Goal: Task Accomplishment & Management: Manage account settings

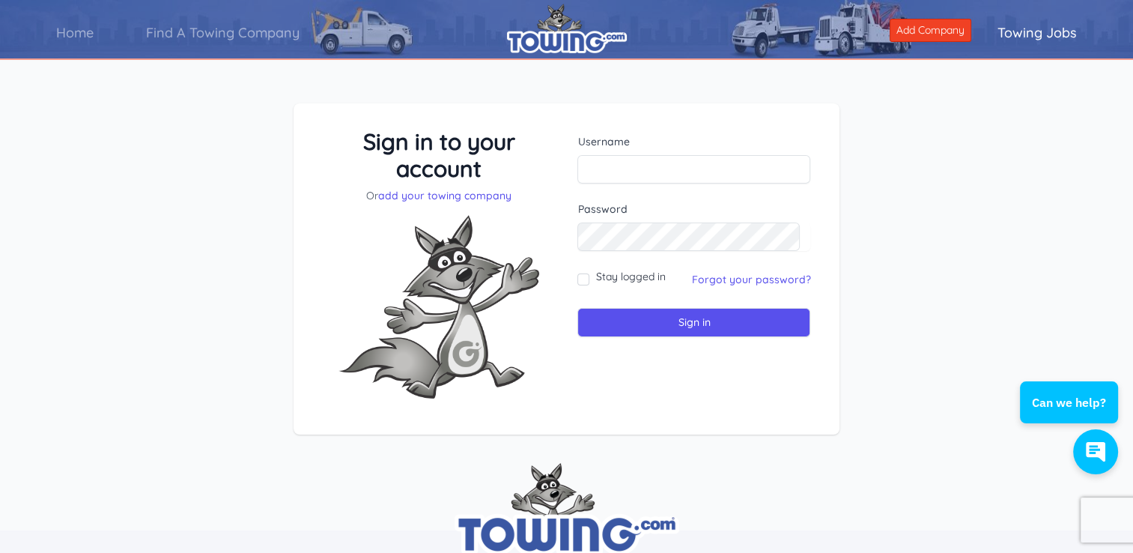
type input "[EMAIL_ADDRESS][DOMAIN_NAME]"
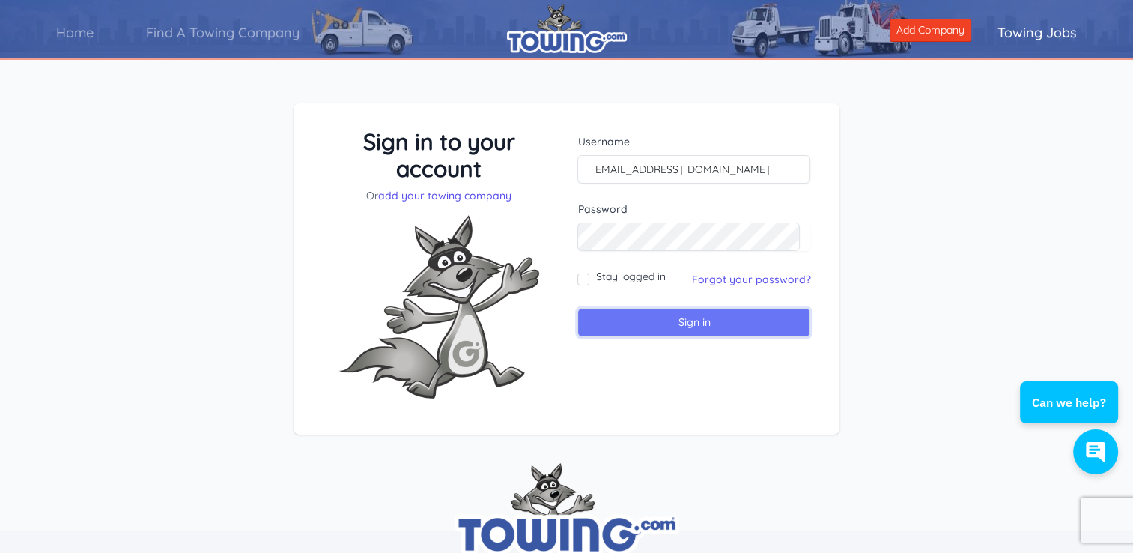
click at [695, 324] on input "Sign in" at bounding box center [694, 322] width 233 height 29
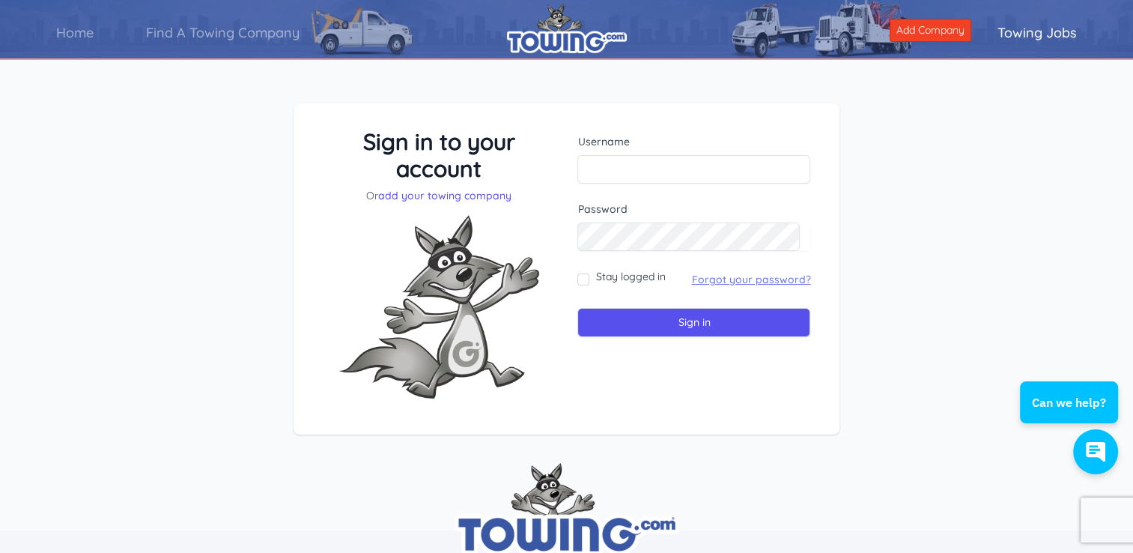
click at [760, 279] on link "Forgot your password?" at bounding box center [750, 279] width 119 height 13
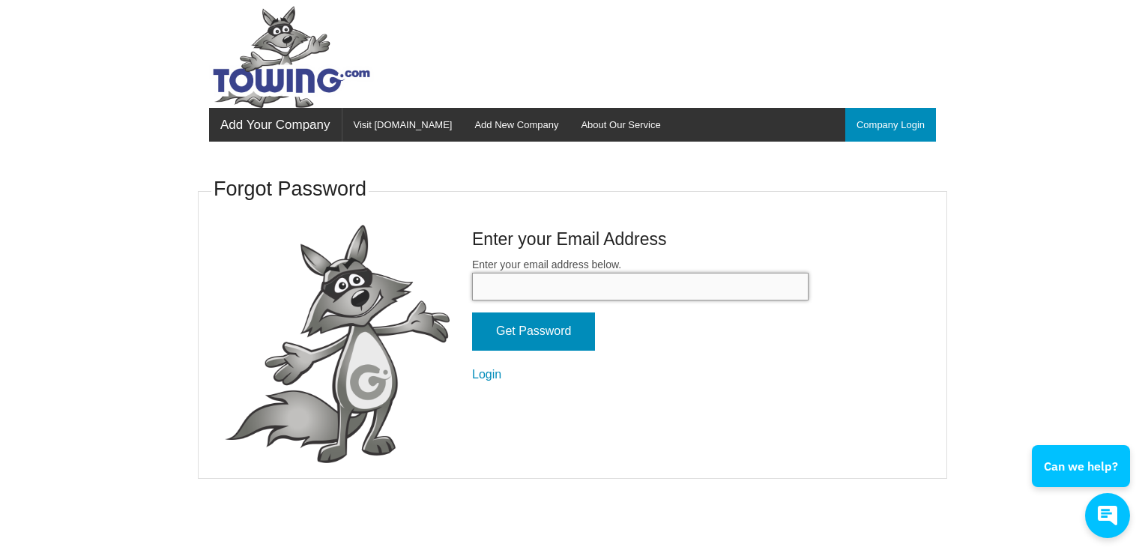
click at [598, 287] on input "Enter your email address below." at bounding box center [640, 287] width 336 height 28
type input "[EMAIL_ADDRESS][DOMAIN_NAME]"
click at [545, 333] on input "Get Password" at bounding box center [533, 331] width 123 height 38
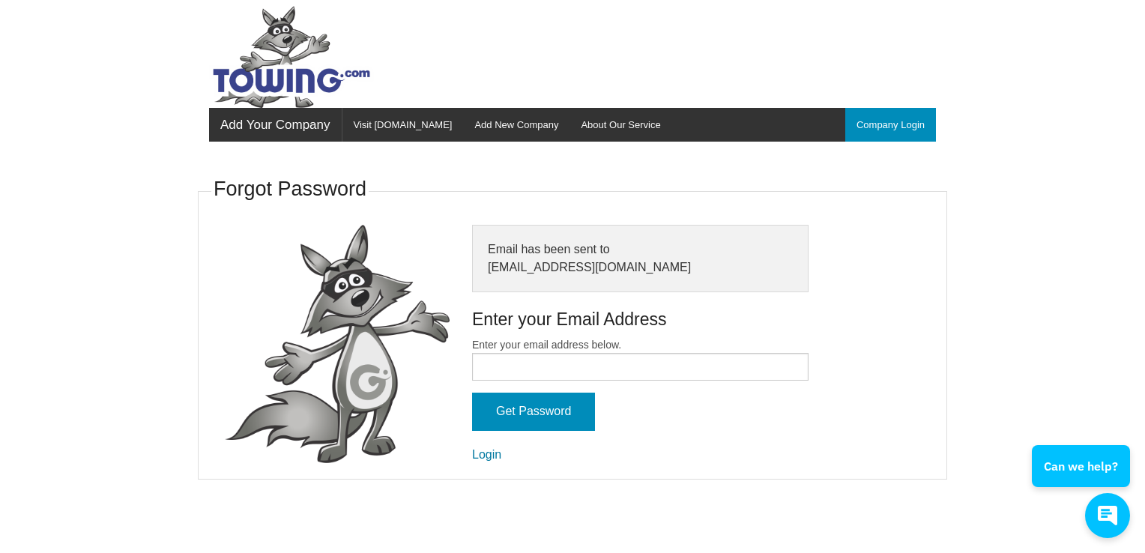
click at [492, 455] on link "Login" at bounding box center [486, 454] width 29 height 13
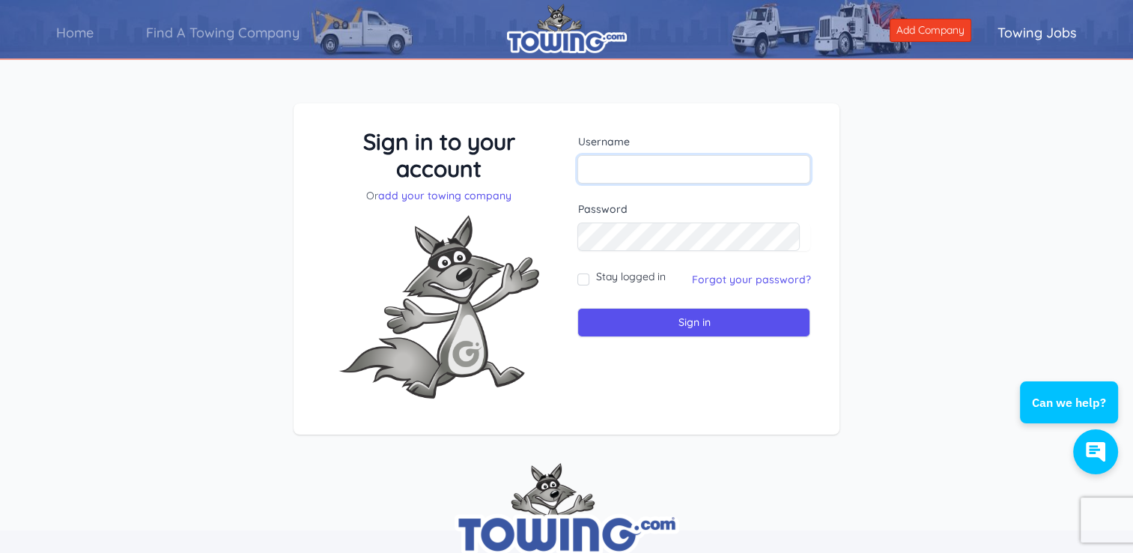
click at [606, 178] on input "text" at bounding box center [694, 169] width 233 height 28
type input "[EMAIL_ADDRESS][DOMAIN_NAME]"
click at [584, 276] on input "Stay logged in" at bounding box center [584, 279] width 12 height 12
checkbox input "true"
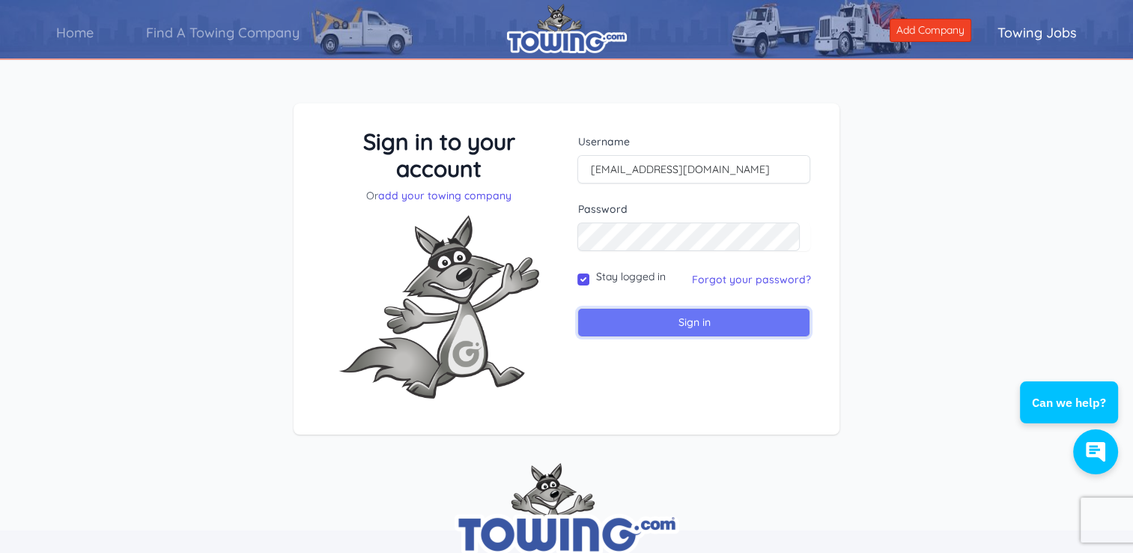
click at [731, 318] on input "Sign in" at bounding box center [694, 322] width 233 height 29
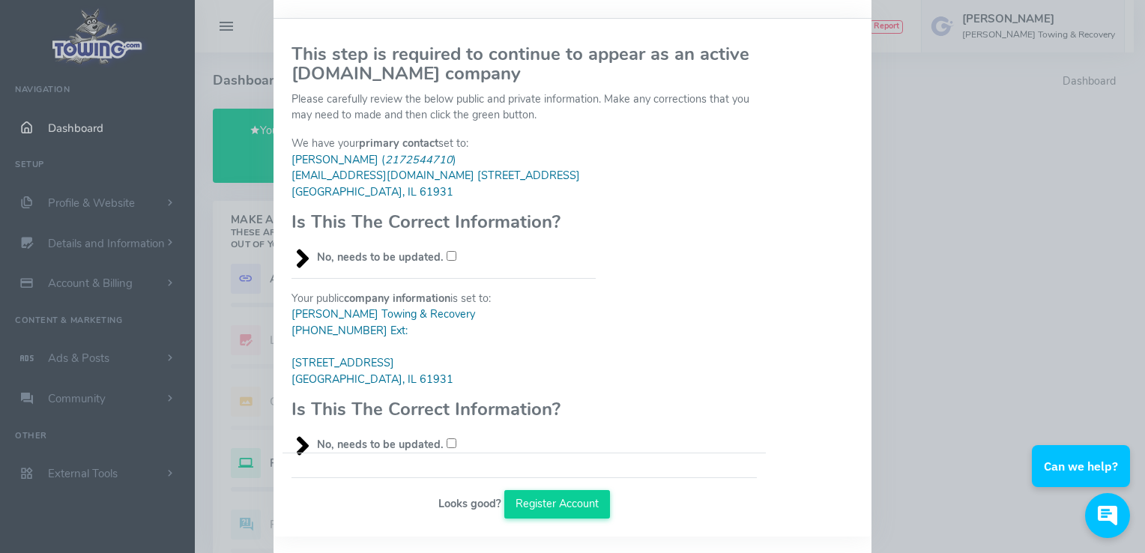
scroll to position [88, 0]
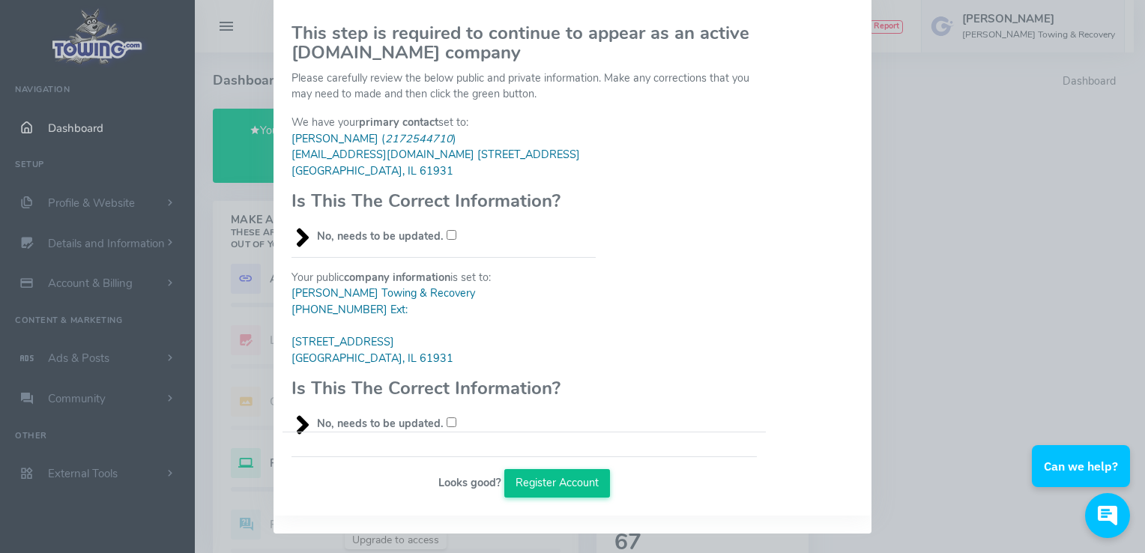
click at [581, 484] on button "Register Account" at bounding box center [557, 483] width 106 height 28
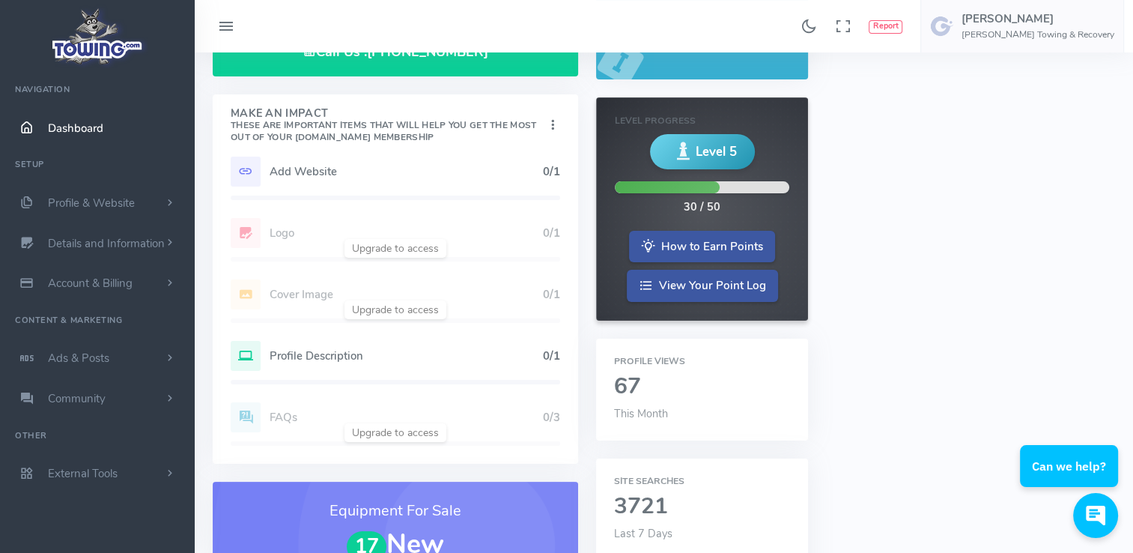
scroll to position [153, 0]
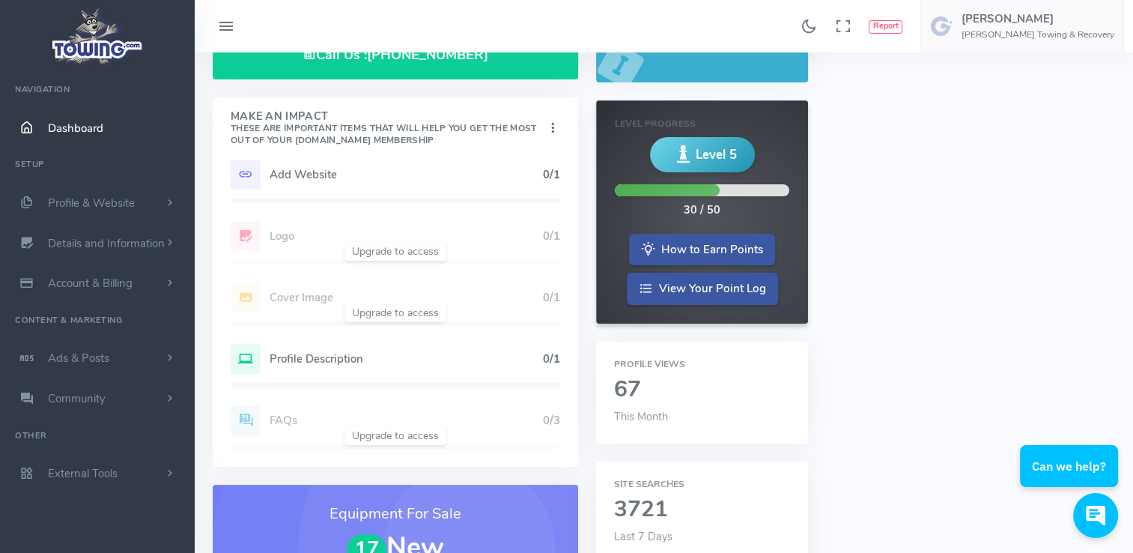
click at [354, 358] on h5 "Profile Description" at bounding box center [406, 359] width 273 height 12
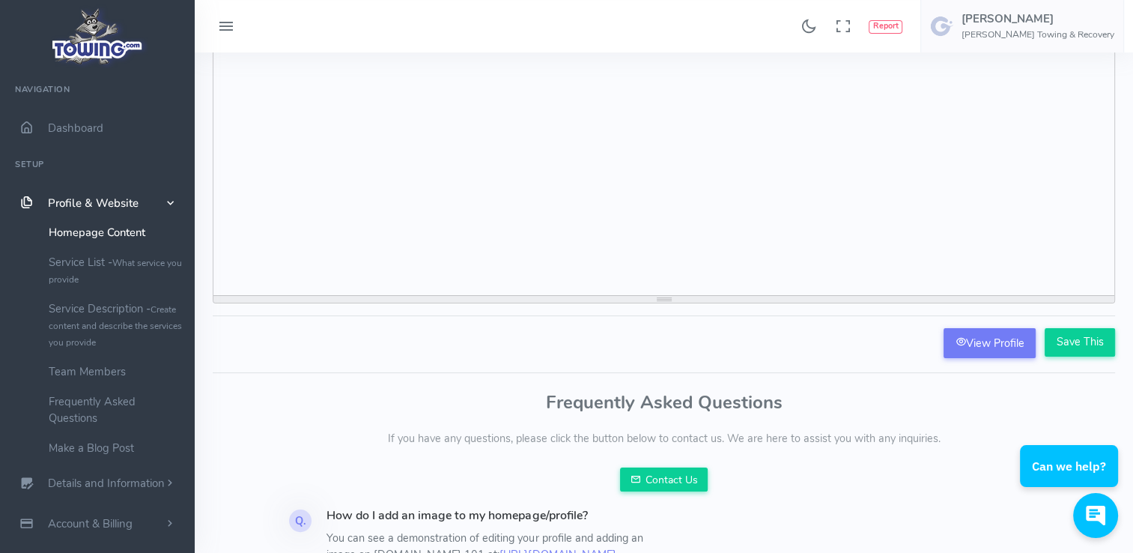
scroll to position [140, 0]
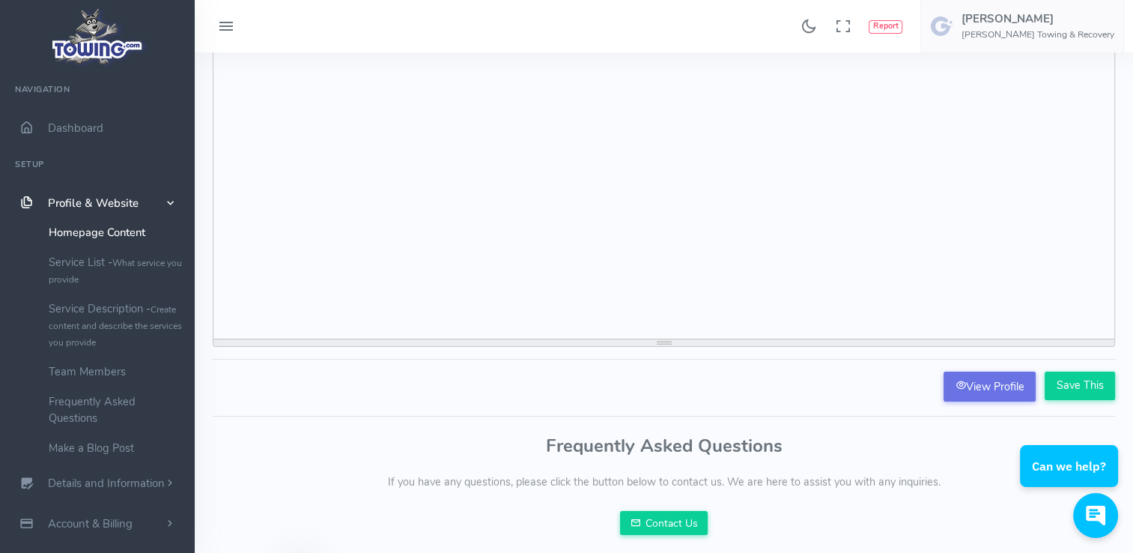
click at [990, 388] on link "View Profile" at bounding box center [990, 387] width 92 height 30
click at [156, 260] on small "What service you provide" at bounding box center [115, 271] width 133 height 28
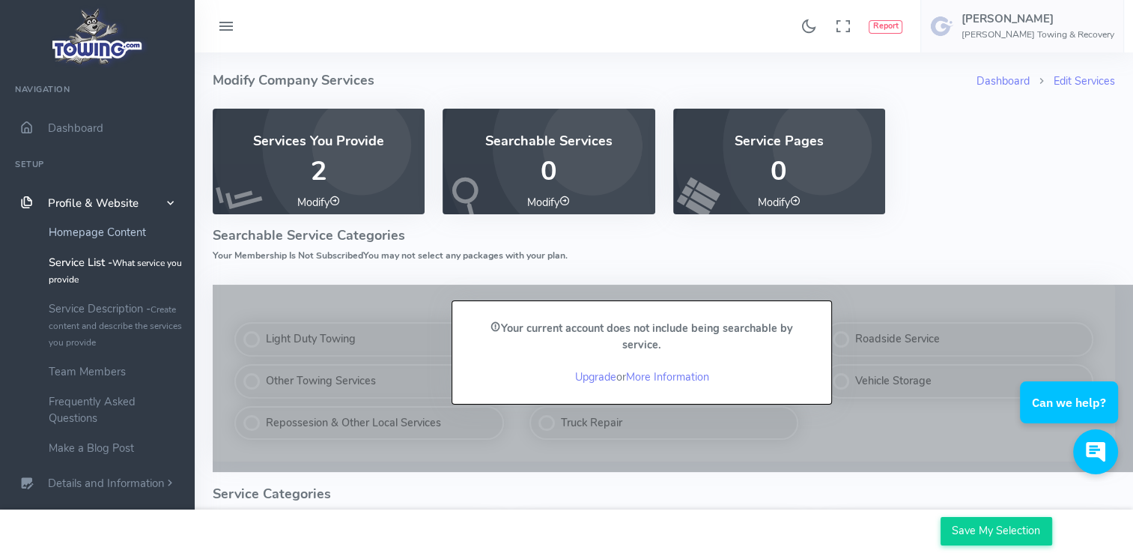
click at [133, 237] on link "Homepage Content" at bounding box center [115, 232] width 157 height 30
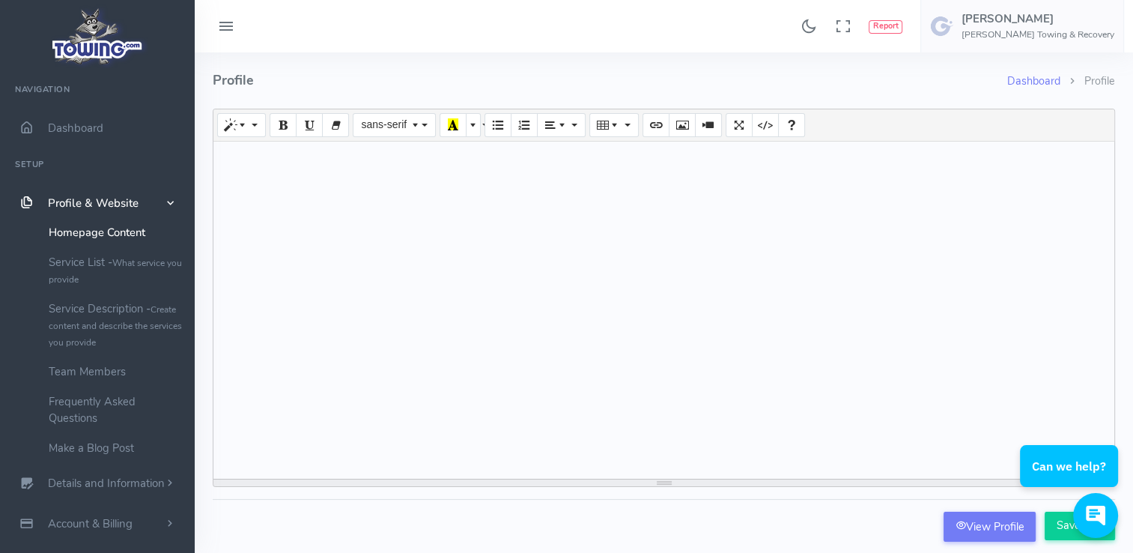
click at [170, 200] on span "scrollable content" at bounding box center [170, 202] width 15 height 13
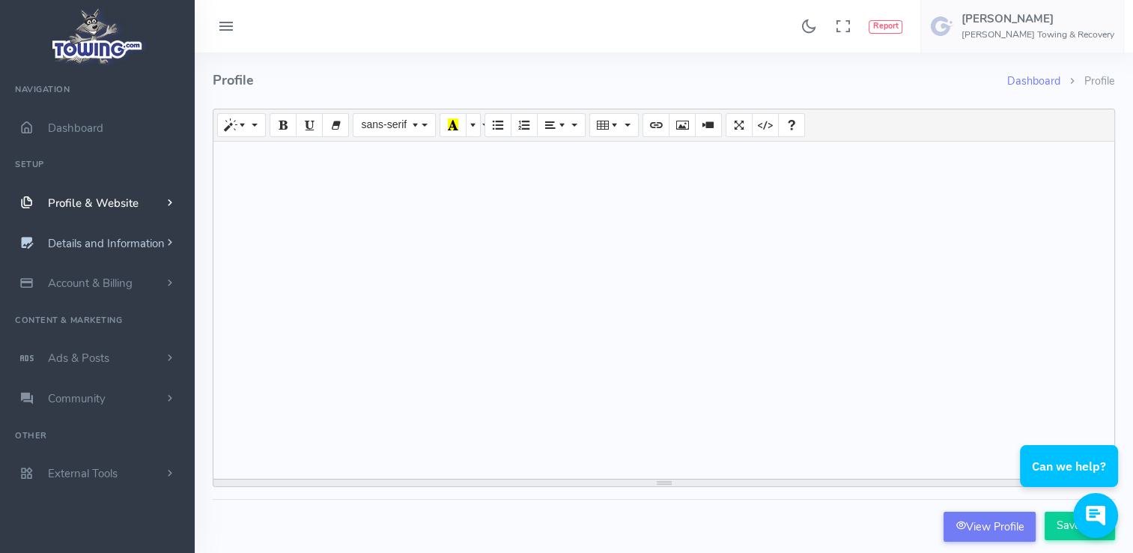
click at [159, 247] on span "Details and Information" at bounding box center [106, 243] width 117 height 15
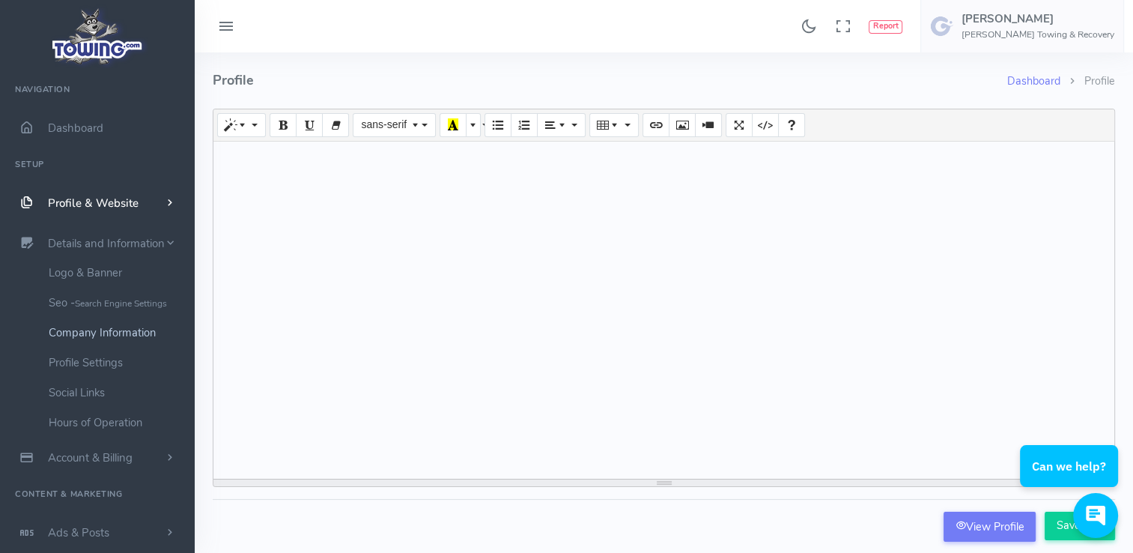
click at [151, 336] on link "Company Information" at bounding box center [115, 333] width 157 height 30
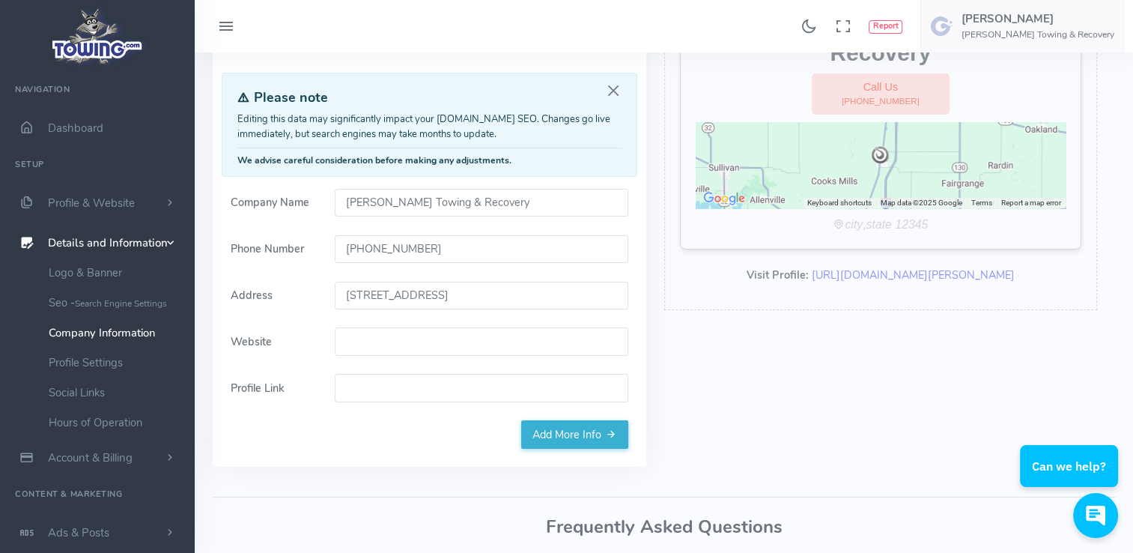
scroll to position [151, 0]
click at [108, 367] on link "Profile Settings" at bounding box center [115, 363] width 157 height 30
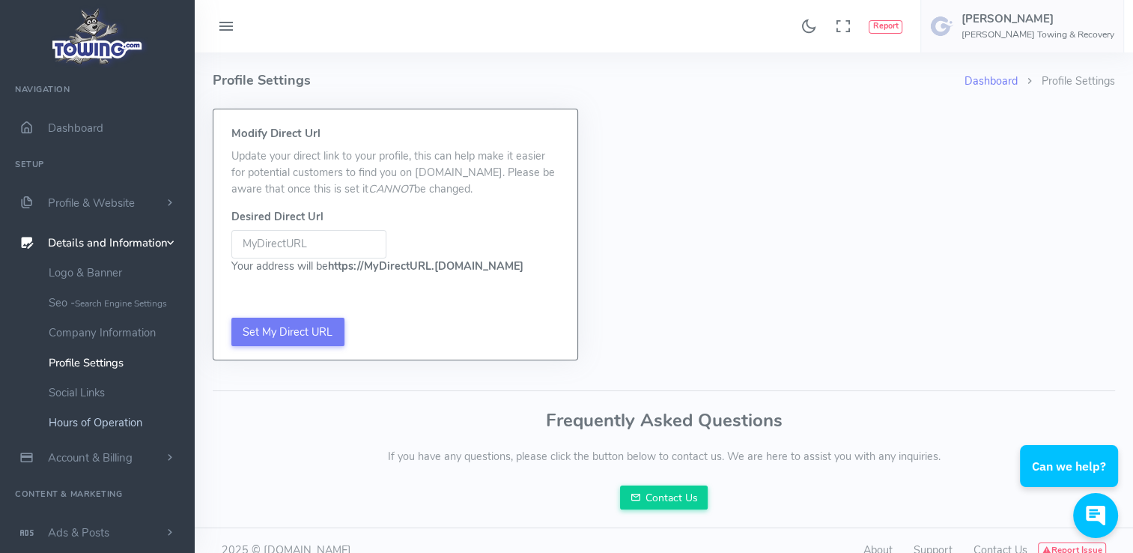
click at [126, 420] on link "Hours of Operation" at bounding box center [115, 423] width 157 height 30
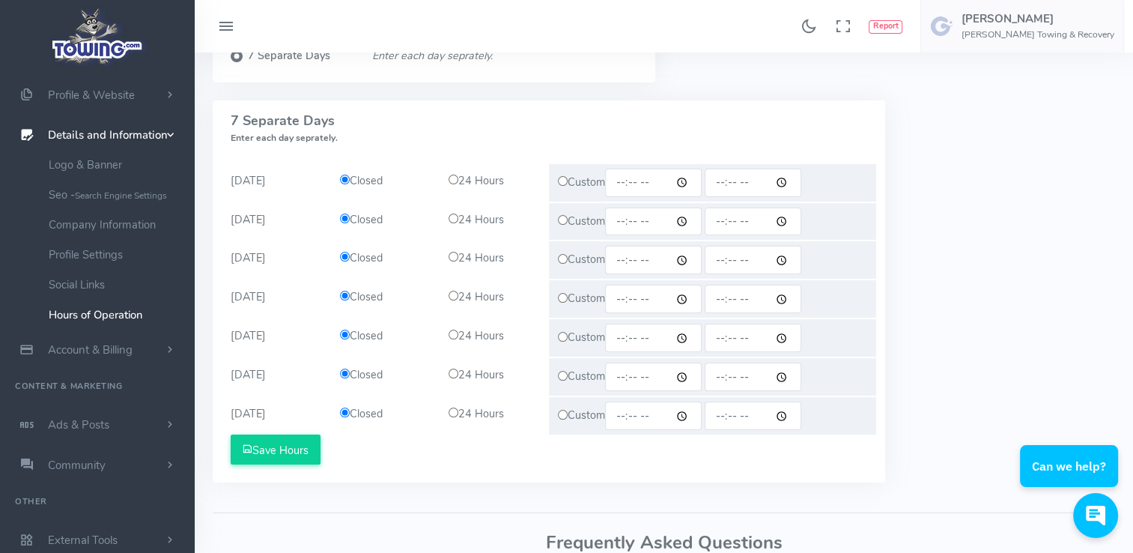
scroll to position [213, 0]
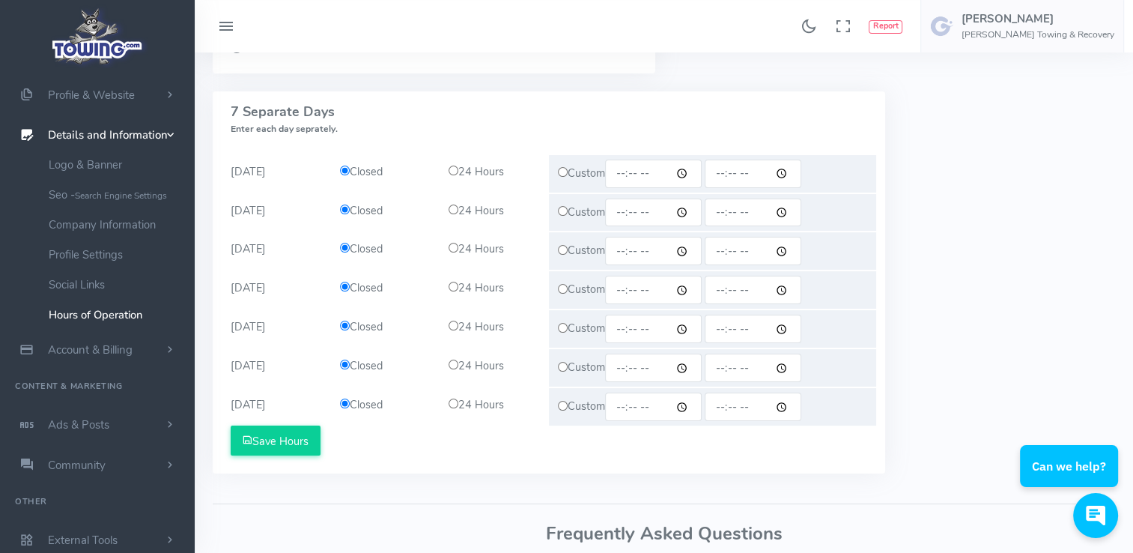
click at [450, 172] on input "radio" at bounding box center [454, 171] width 10 height 10
radio input "true"
click at [451, 208] on input "radio" at bounding box center [454, 210] width 10 height 10
radio input "true"
click at [451, 246] on input "radio" at bounding box center [454, 248] width 10 height 10
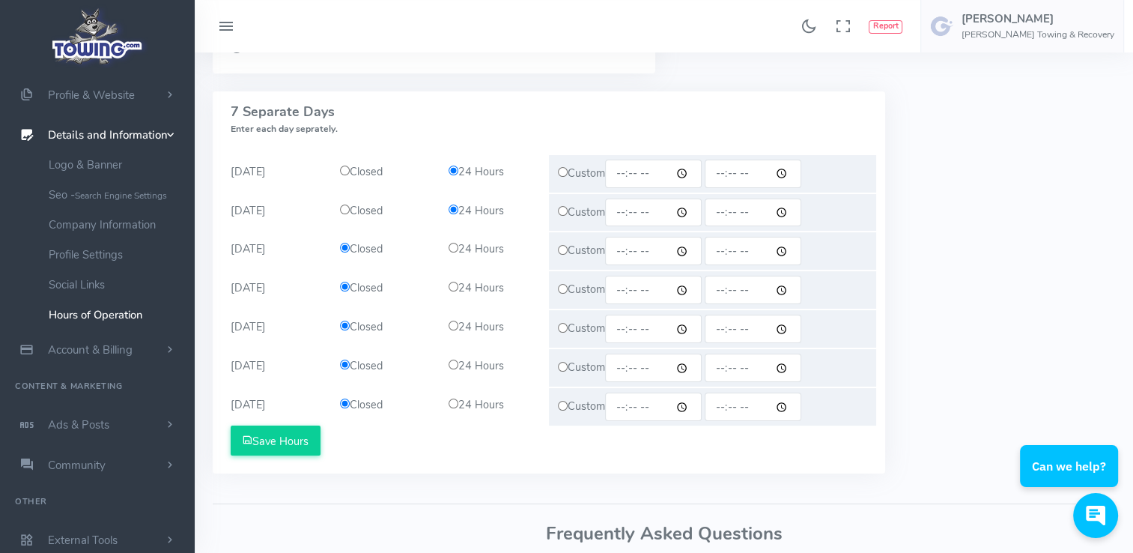
radio input "true"
click at [454, 285] on input "radio" at bounding box center [454, 287] width 10 height 10
radio input "true"
click at [451, 327] on input "radio" at bounding box center [454, 326] width 10 height 10
radio input "true"
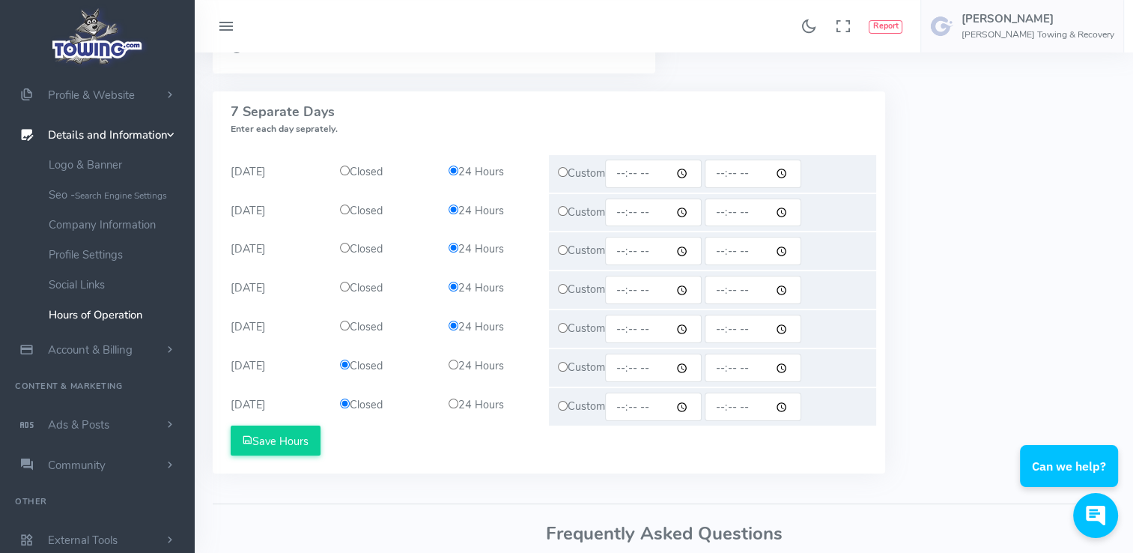
click at [450, 364] on input "radio" at bounding box center [454, 365] width 10 height 10
radio input "true"
click at [452, 405] on input "radio" at bounding box center [454, 404] width 10 height 10
radio input "true"
click at [303, 446] on button "Save Hours" at bounding box center [276, 441] width 90 height 30
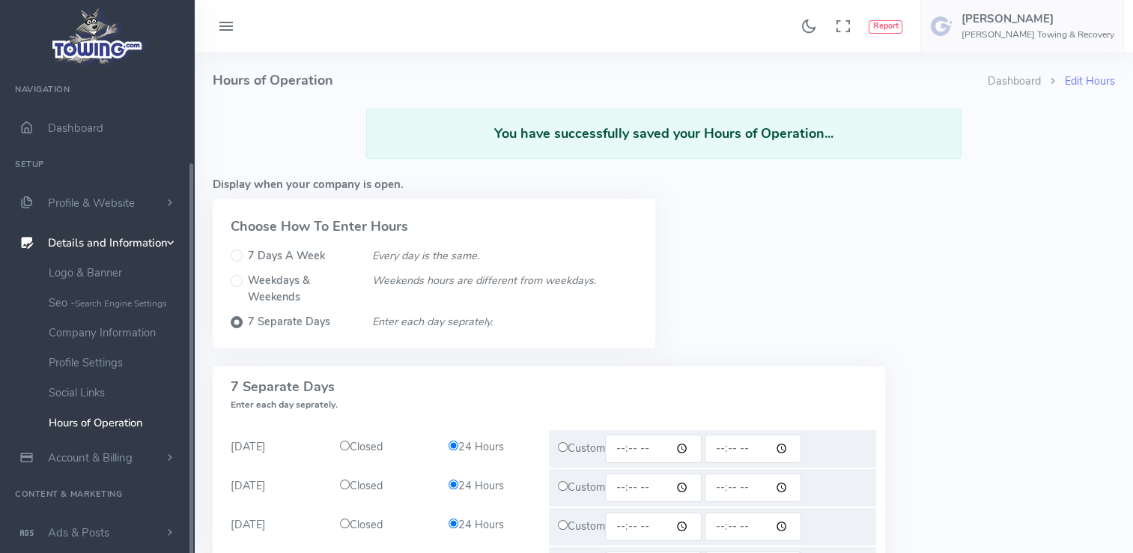
scroll to position [108, 0]
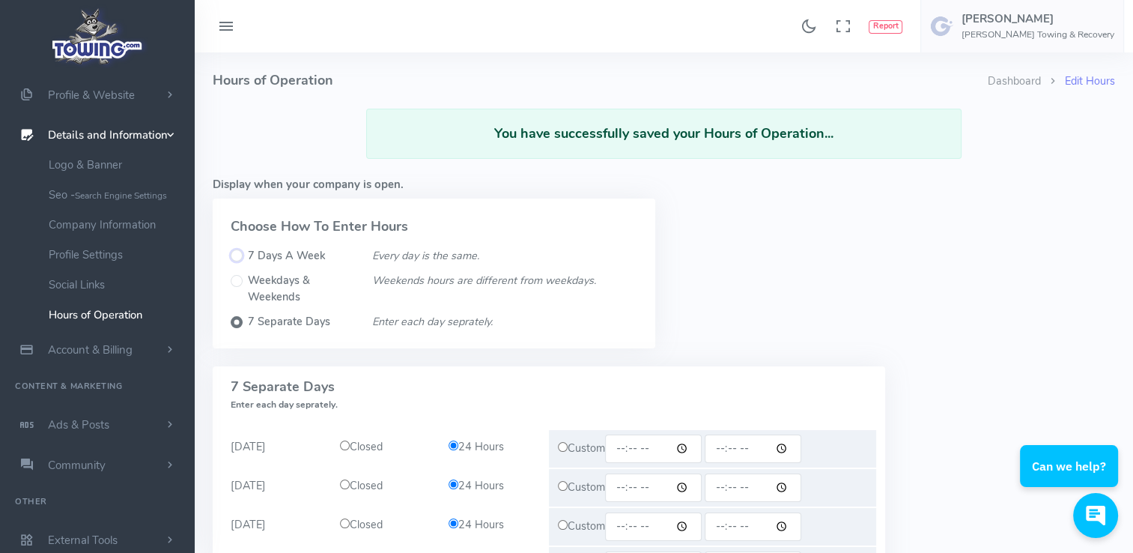
click at [234, 256] on input "7 Days A Week" at bounding box center [237, 255] width 12 height 12
radio input "true"
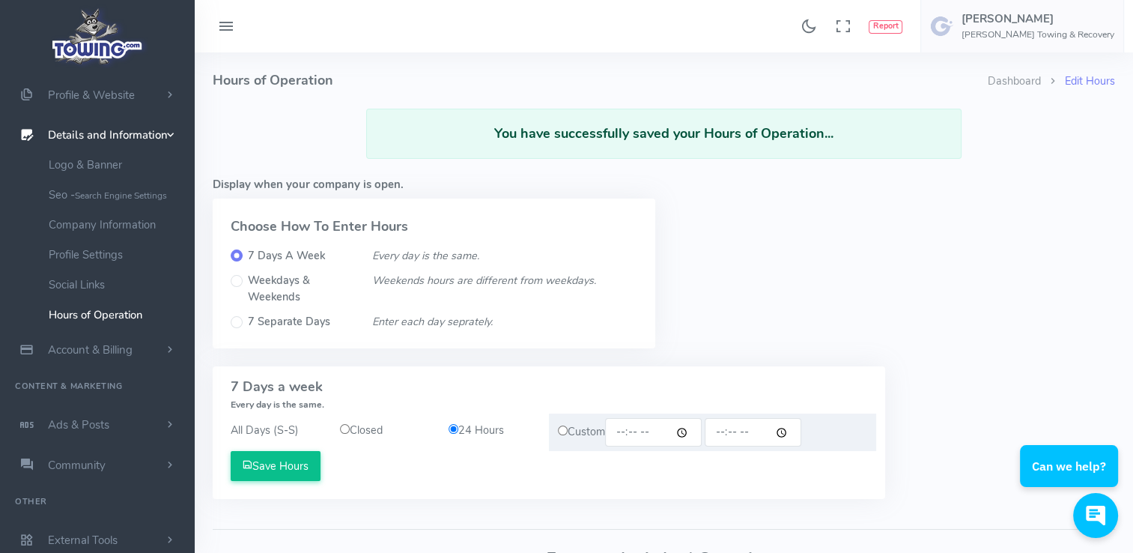
click at [293, 472] on button "Save Hours" at bounding box center [276, 466] width 90 height 30
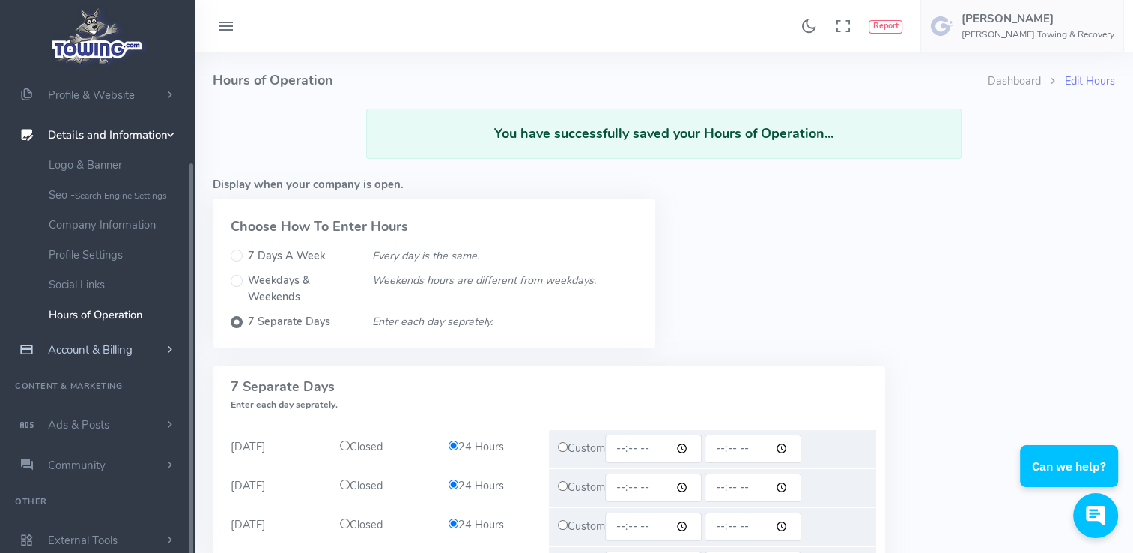
click at [172, 350] on span "scrollable content" at bounding box center [169, 349] width 13 height 15
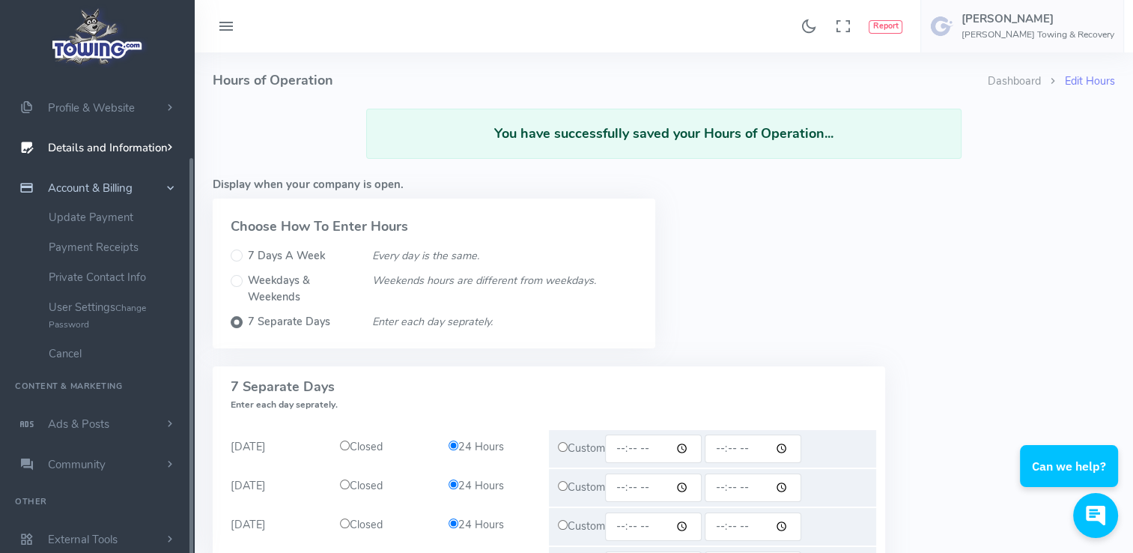
scroll to position [94, 0]
click at [168, 188] on span "scrollable content" at bounding box center [170, 188] width 15 height 13
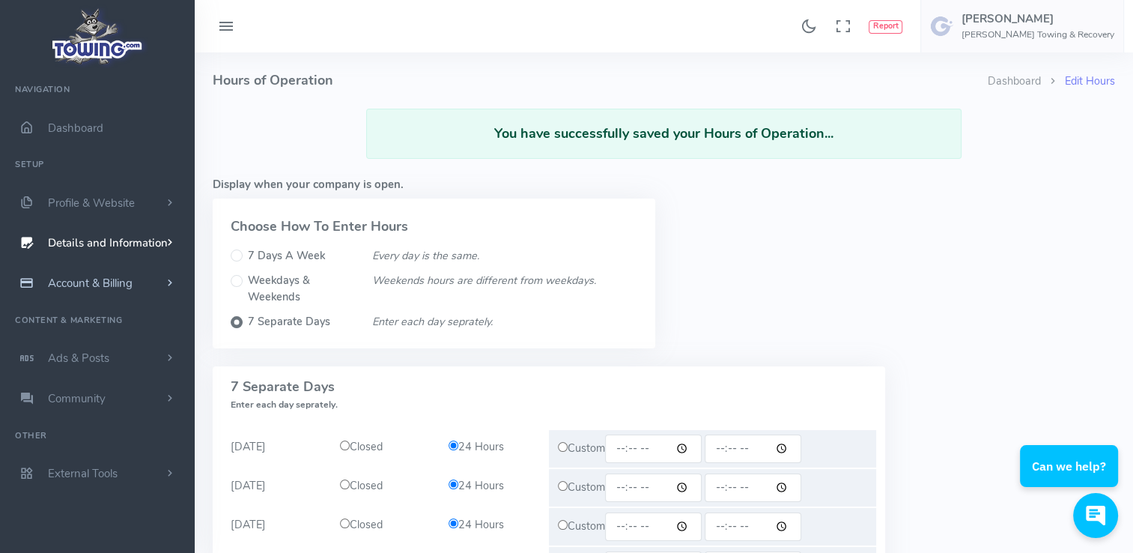
scroll to position [0, 0]
click at [169, 202] on span "scrollable content" at bounding box center [169, 203] width 13 height 15
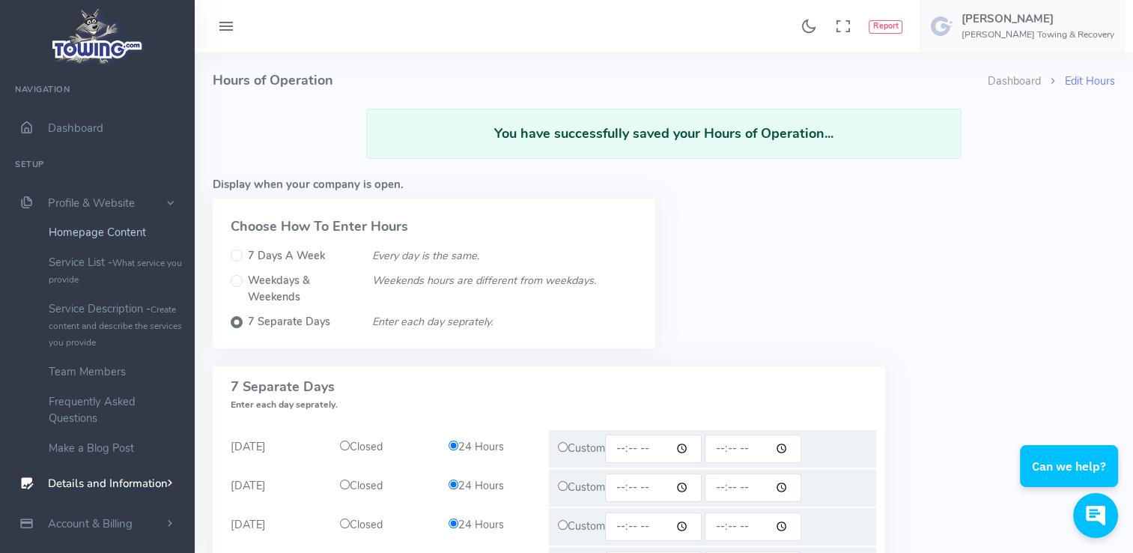
click at [140, 229] on link "Homepage Content" at bounding box center [115, 232] width 157 height 30
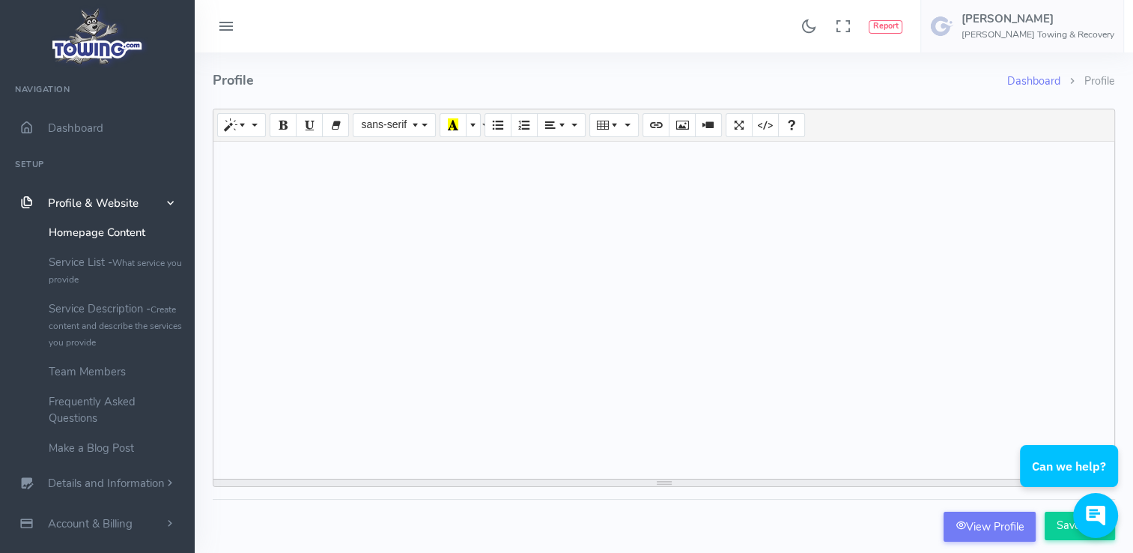
click at [357, 171] on div at bounding box center [664, 310] width 901 height 337
click at [455, 163] on div "We are a family owned and operated business. we have been in business since [DA…" at bounding box center [664, 310] width 901 height 337
click at [679, 157] on div "We are a family owned and operated business. We have been in business since [DA…" at bounding box center [664, 310] width 901 height 337
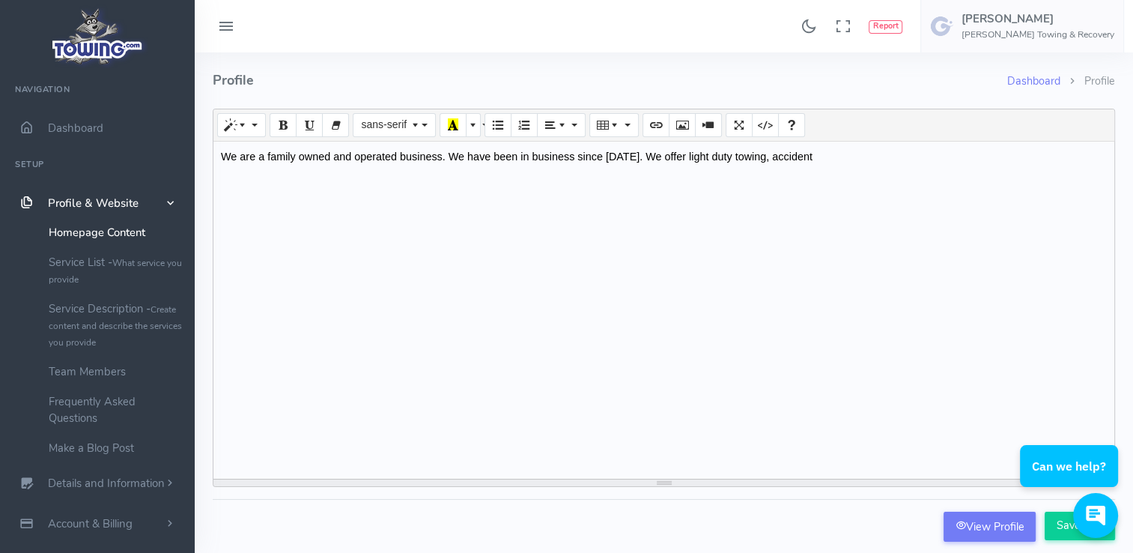
click at [879, 175] on div "We are a family owned and operated business. We have been in business since [DA…" at bounding box center [664, 310] width 901 height 337
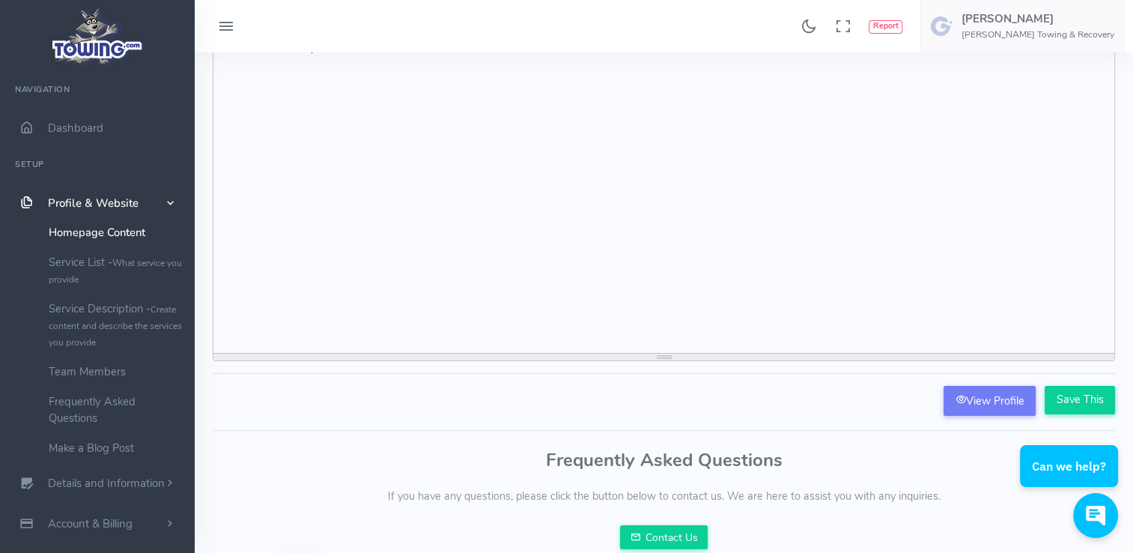
scroll to position [129, 0]
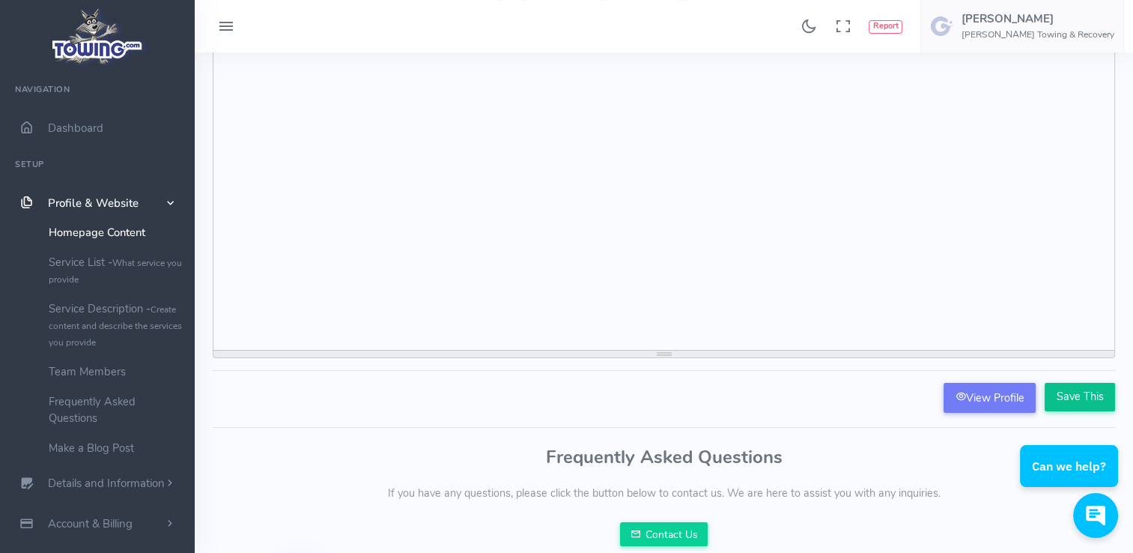
click at [1078, 402] on input "Save This" at bounding box center [1080, 397] width 70 height 28
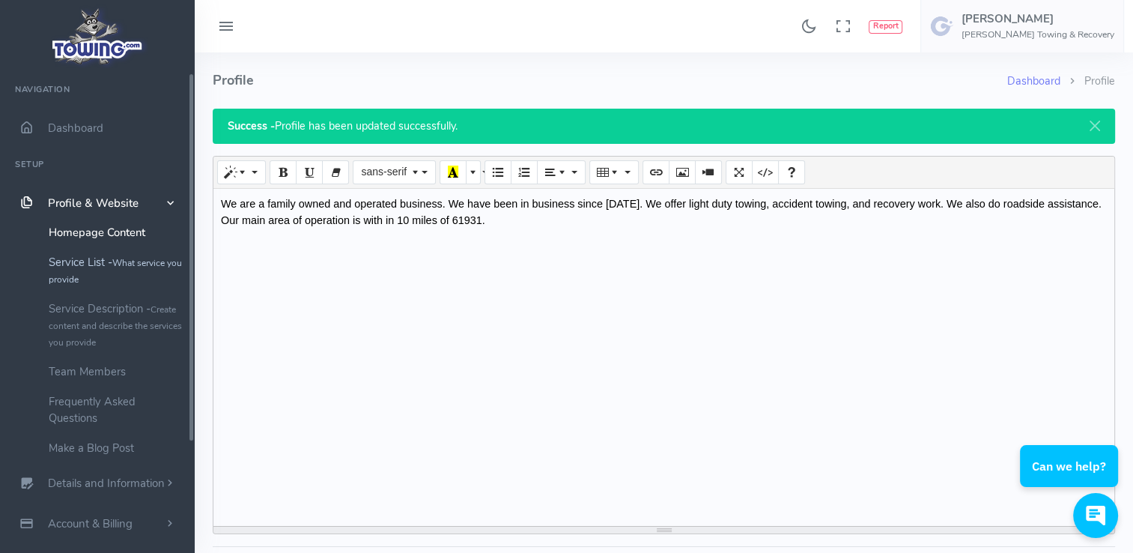
click at [141, 266] on small "What service you provide" at bounding box center [115, 271] width 133 height 28
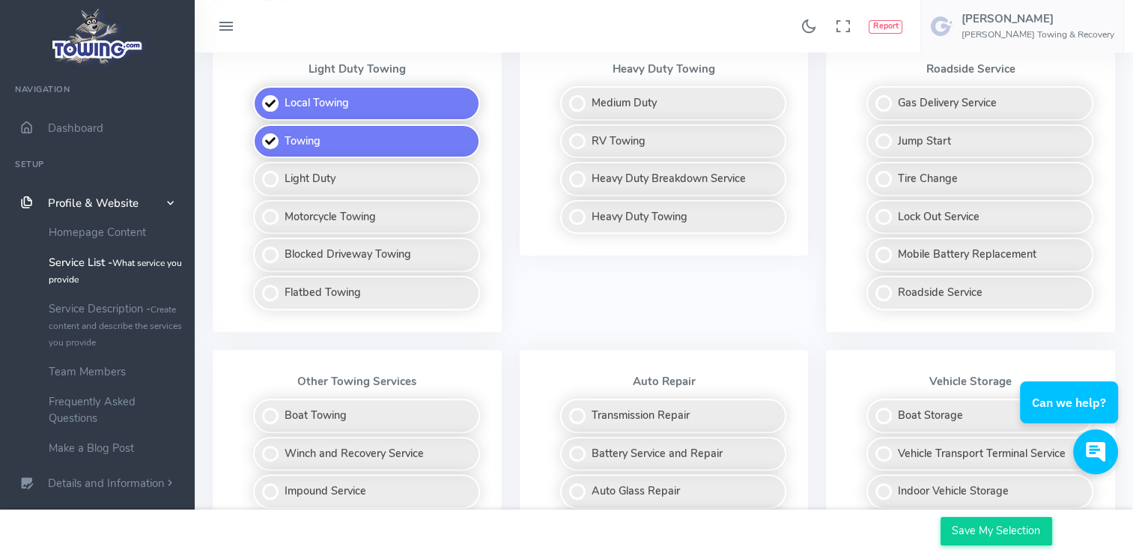
scroll to position [491, 0]
click at [267, 180] on label "Light Duty" at bounding box center [366, 177] width 227 height 34
click at [259, 170] on input "Light Duty" at bounding box center [254, 165] width 10 height 10
checkbox input "true"
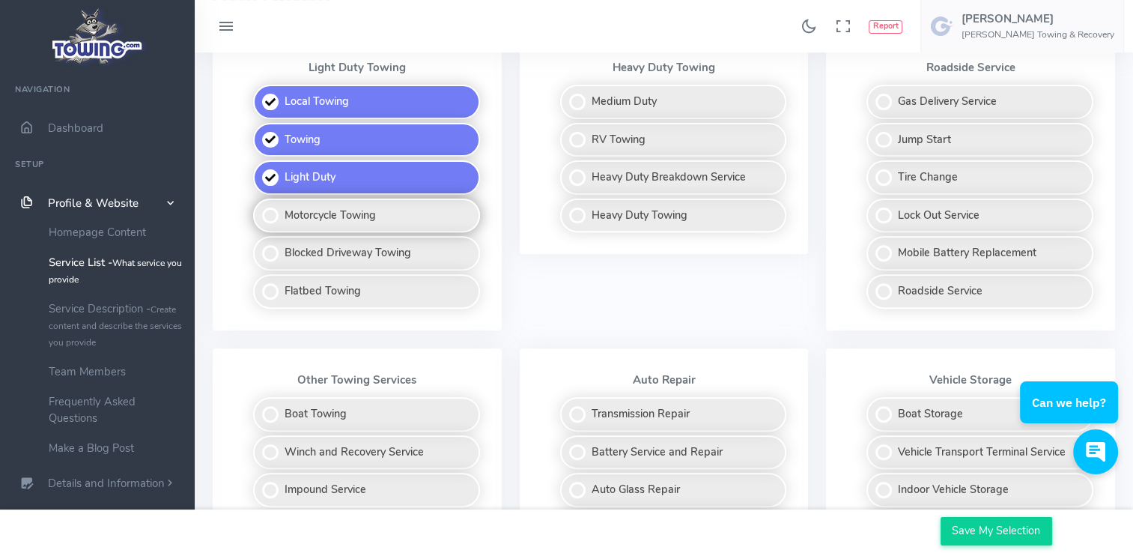
click at [270, 211] on label "Motorcycle Towing" at bounding box center [366, 216] width 227 height 34
click at [259, 208] on input "Motorcycle Towing" at bounding box center [254, 204] width 10 height 10
checkbox input "true"
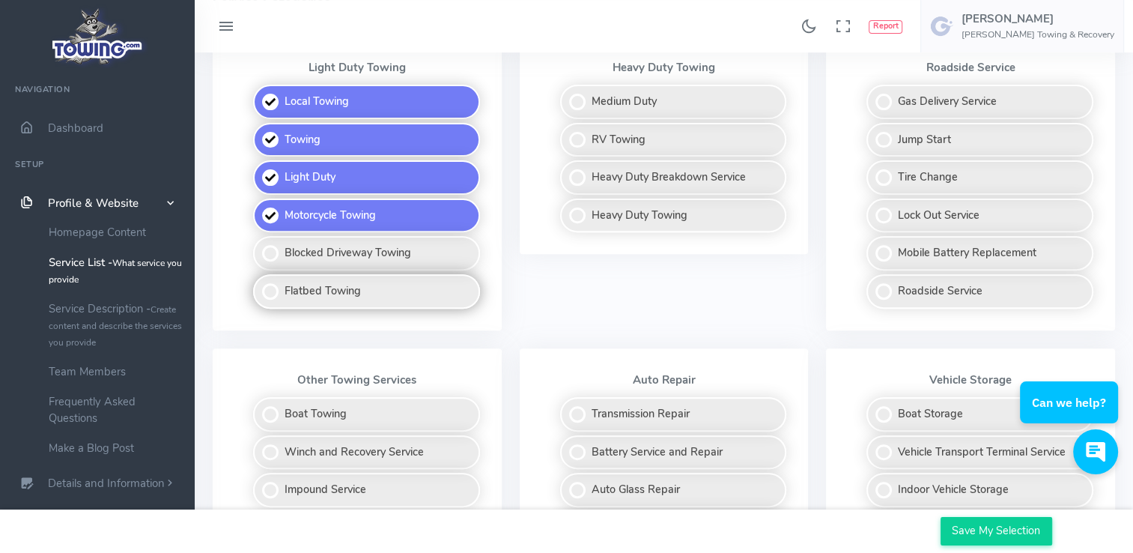
click at [269, 283] on label "Flatbed Towing" at bounding box center [366, 291] width 227 height 34
click at [259, 283] on input "Flatbed Towing" at bounding box center [254, 279] width 10 height 10
checkbox input "true"
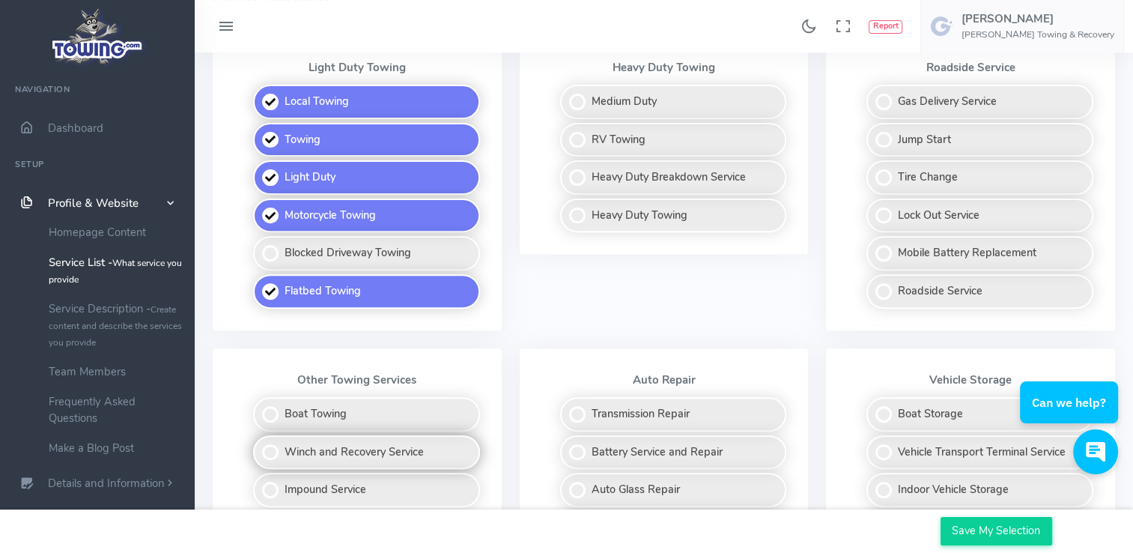
click at [273, 445] on label "Winch and Recovery Service" at bounding box center [366, 452] width 227 height 34
click at [259, 445] on input "Winch and Recovery Service" at bounding box center [254, 440] width 10 height 10
checkbox input "true"
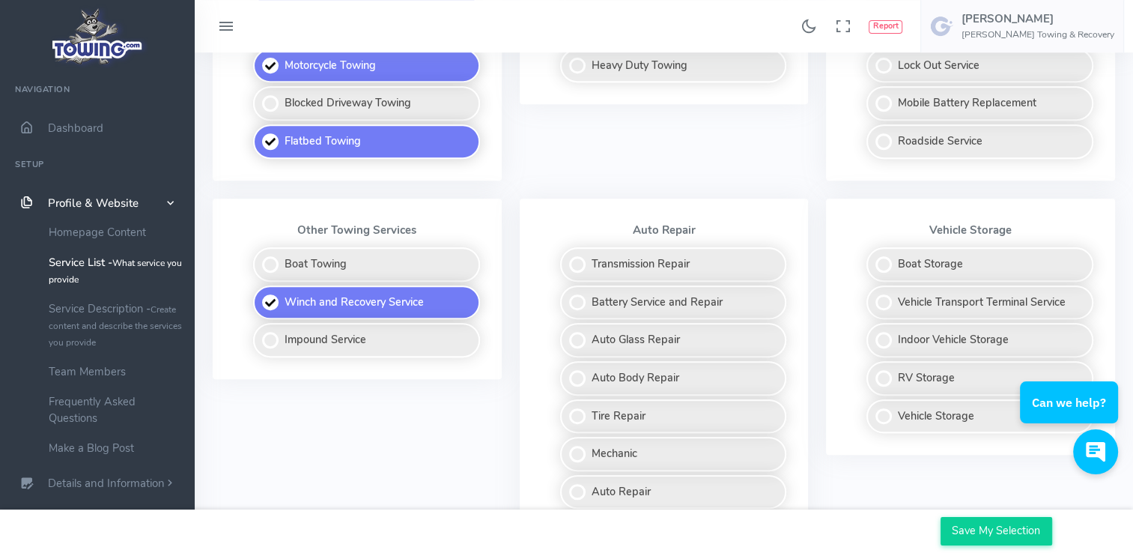
scroll to position [645, 0]
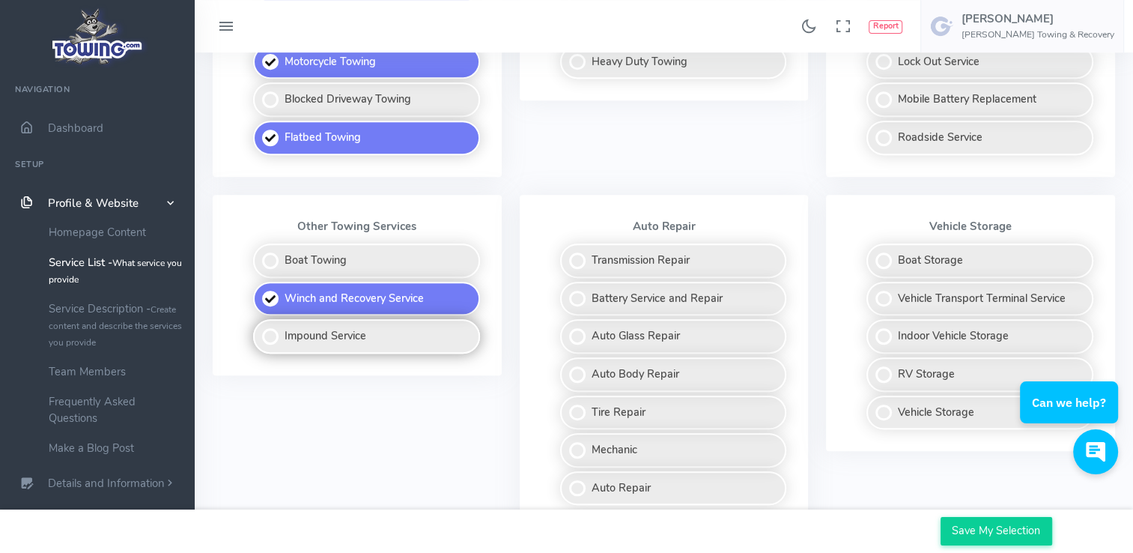
click at [273, 336] on label "Impound Service" at bounding box center [366, 336] width 227 height 34
click at [259, 329] on input "Impound Service" at bounding box center [254, 324] width 10 height 10
checkbox input "true"
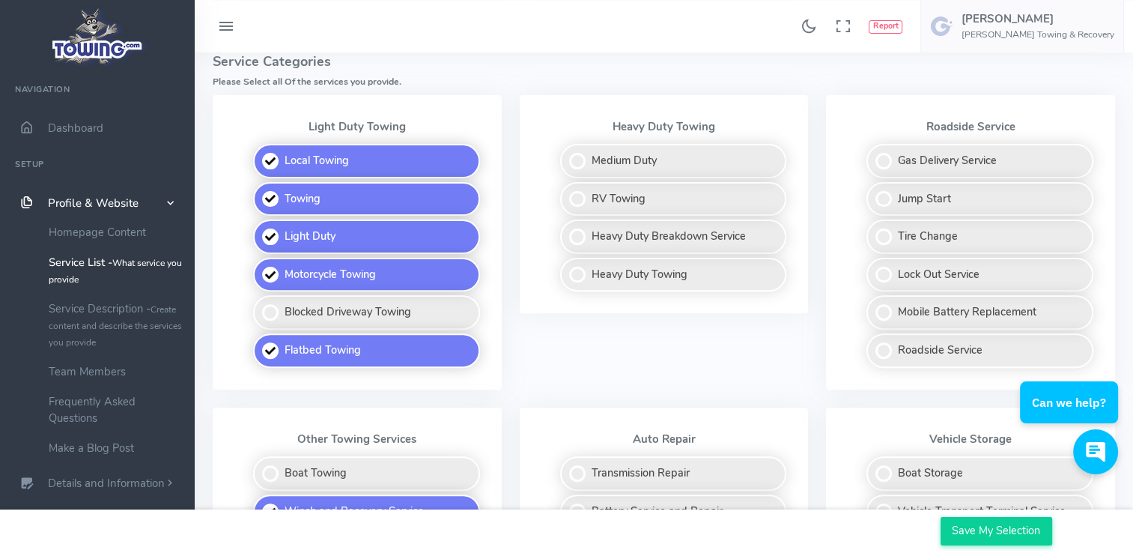
scroll to position [438, 0]
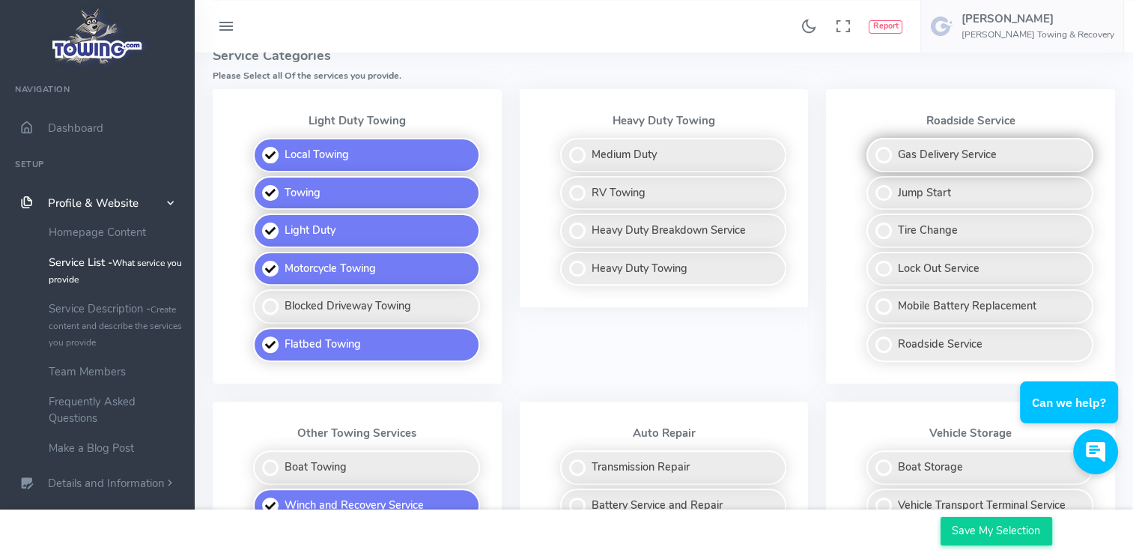
click at [886, 155] on label "Gas Delivery Service" at bounding box center [980, 155] width 227 height 34
click at [873, 148] on input "Gas Delivery Service" at bounding box center [868, 143] width 10 height 10
checkbox input "true"
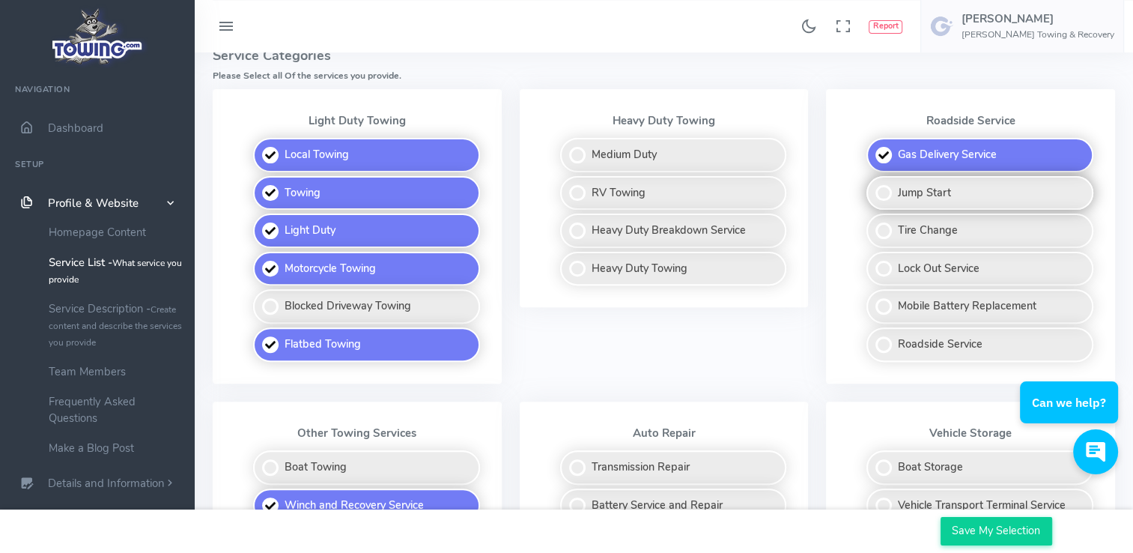
click at [882, 197] on label "Jump Start" at bounding box center [980, 193] width 227 height 34
click at [873, 186] on input "Jump Start" at bounding box center [868, 181] width 10 height 10
checkbox input "true"
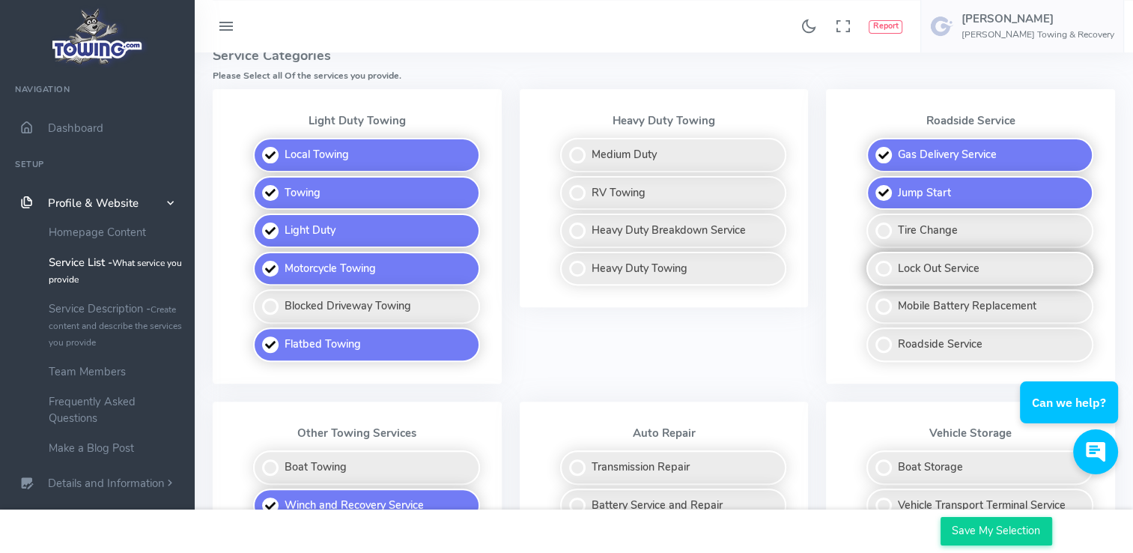
click at [881, 270] on label "Lock Out Service" at bounding box center [980, 269] width 227 height 34
click at [873, 261] on input "Lock Out Service" at bounding box center [868, 257] width 10 height 10
checkbox input "true"
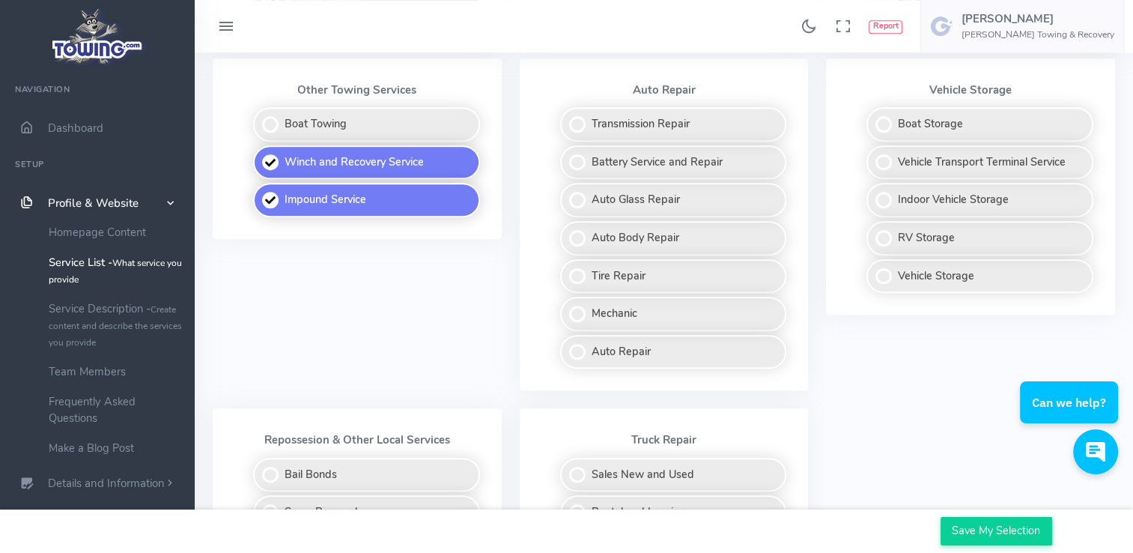
scroll to position [783, 0]
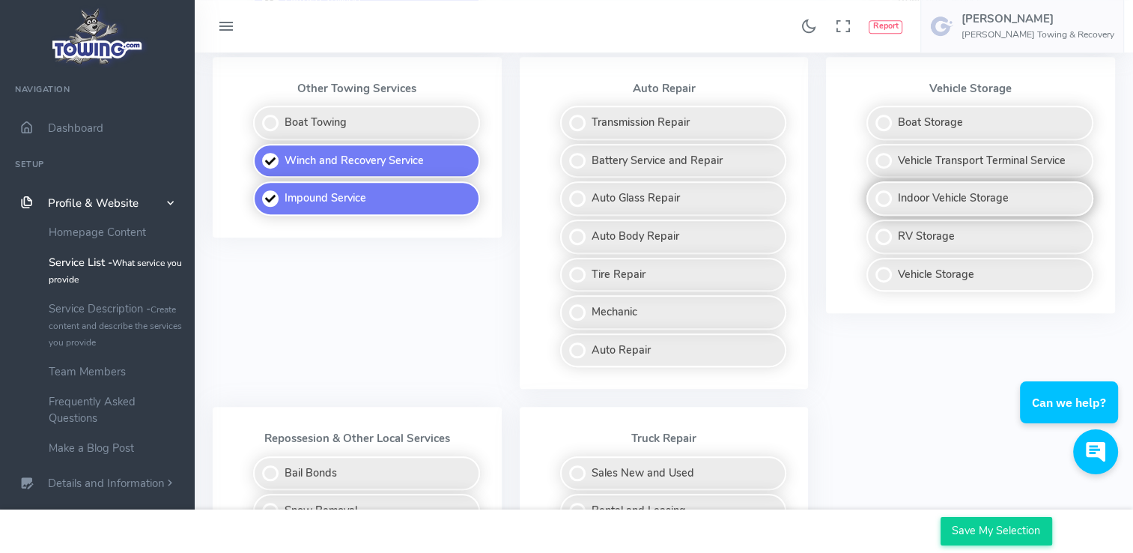
click at [885, 190] on label "Indoor Vehicle Storage" at bounding box center [980, 198] width 227 height 34
click at [873, 190] on input "Indoor Vehicle Storage" at bounding box center [868, 186] width 10 height 10
checkbox input "true"
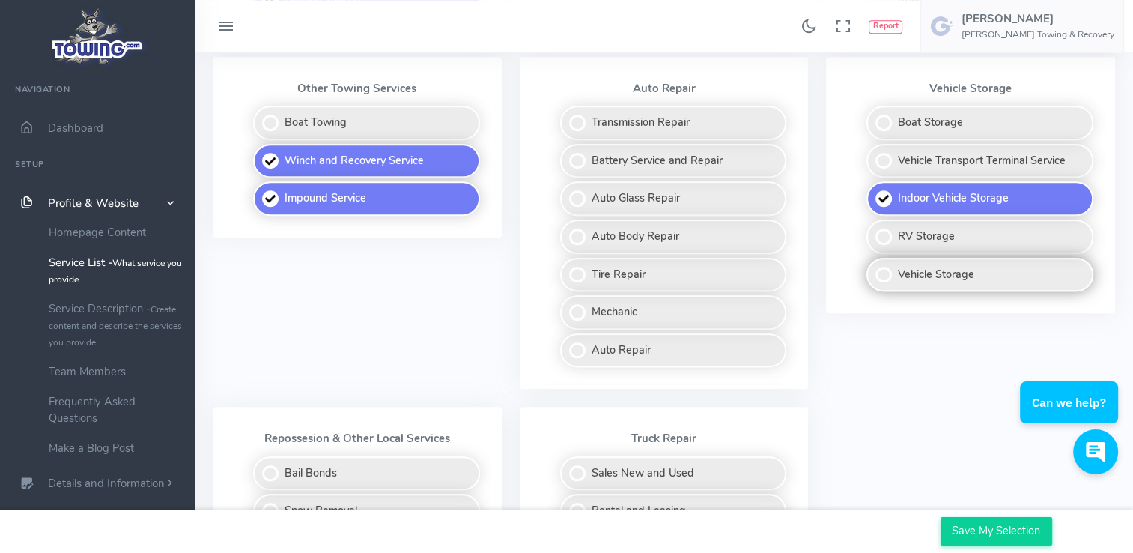
click at [883, 267] on label "Vehicle Storage" at bounding box center [980, 275] width 227 height 34
click at [873, 267] on input "Vehicle Storage" at bounding box center [868, 263] width 10 height 10
checkbox input "true"
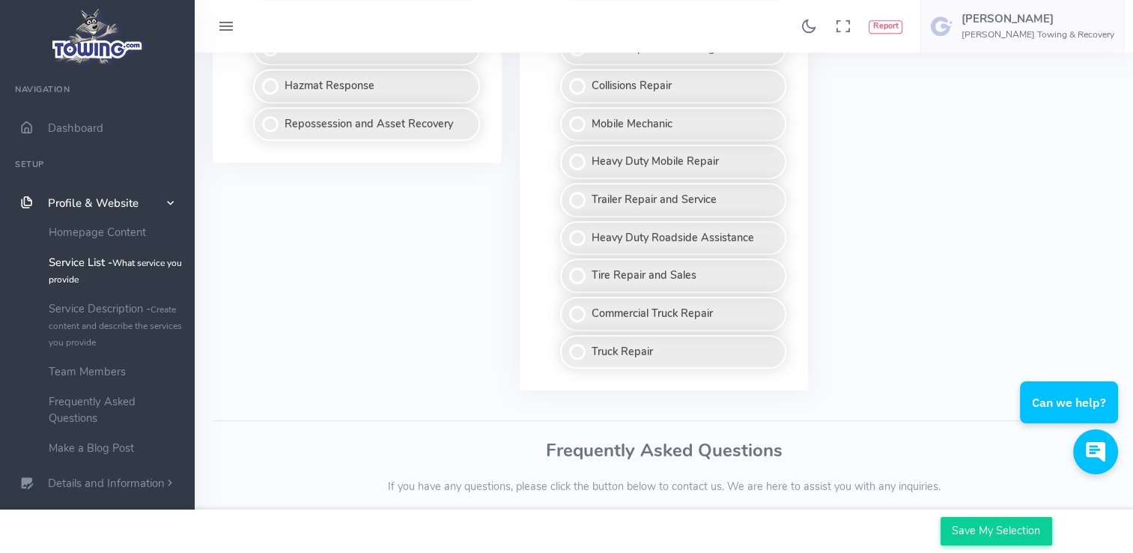
scroll to position [1354, 0]
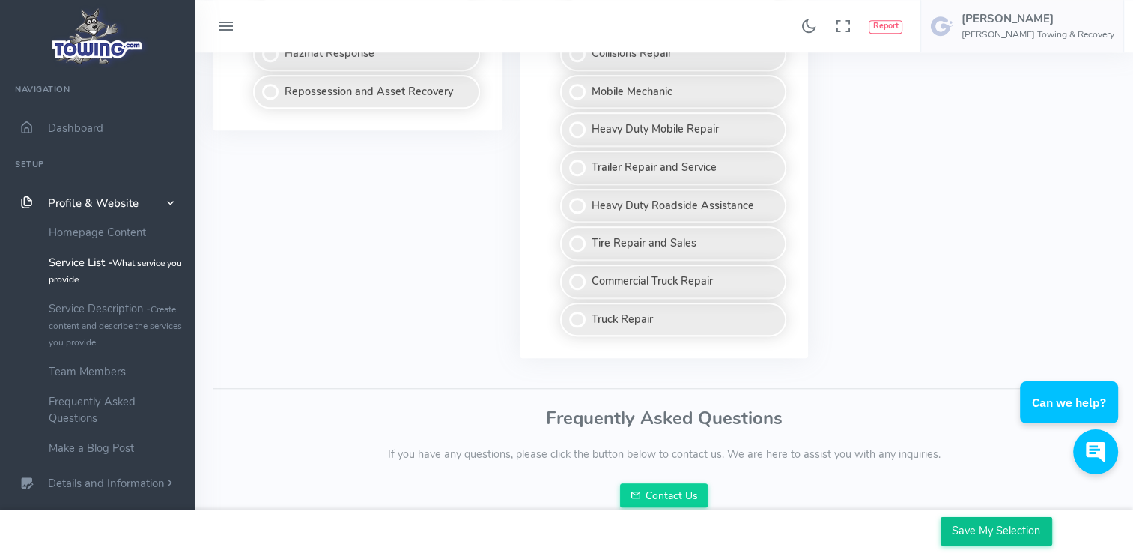
click at [990, 533] on input "Save My Selection" at bounding box center [997, 531] width 112 height 28
click at [1010, 527] on input "Save My Selection" at bounding box center [997, 531] width 112 height 28
click at [113, 305] on link "Service Description - Create content and describe the services you provide" at bounding box center [115, 325] width 157 height 63
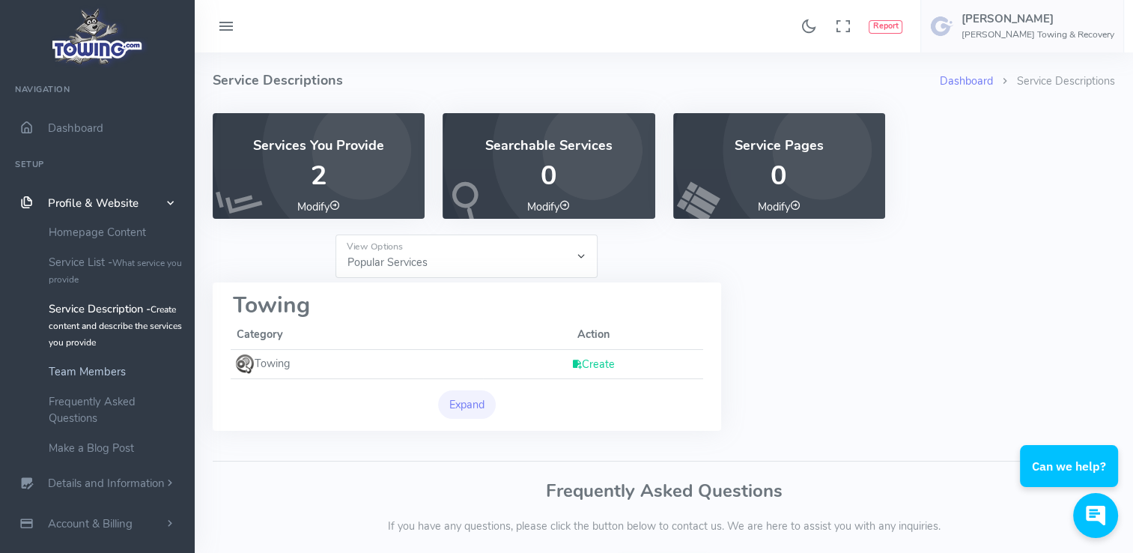
click at [113, 375] on link "Team Members" at bounding box center [115, 372] width 157 height 30
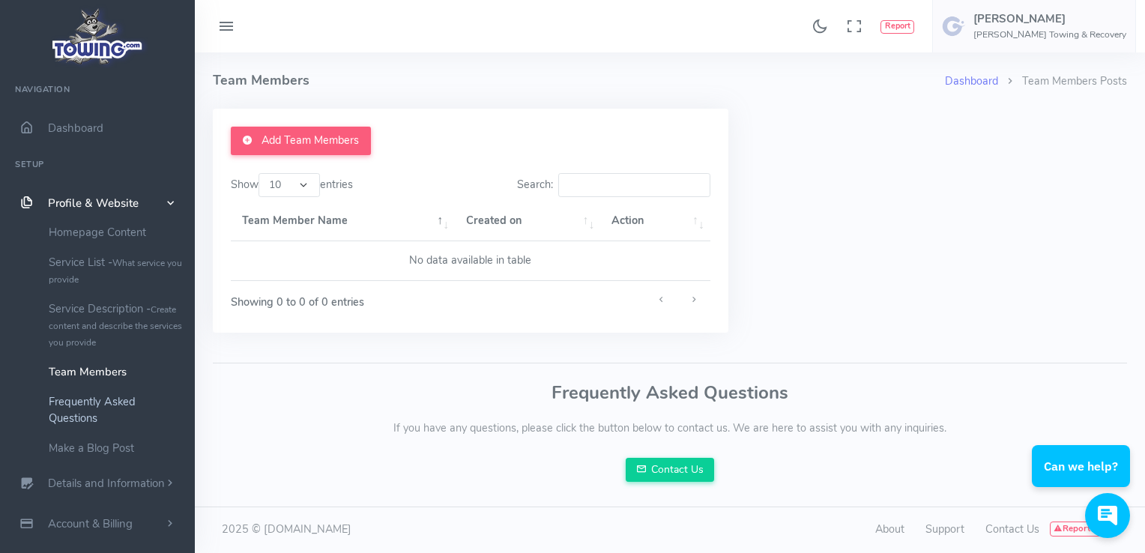
click at [111, 398] on link "Frequently Asked Questions" at bounding box center [115, 410] width 157 height 46
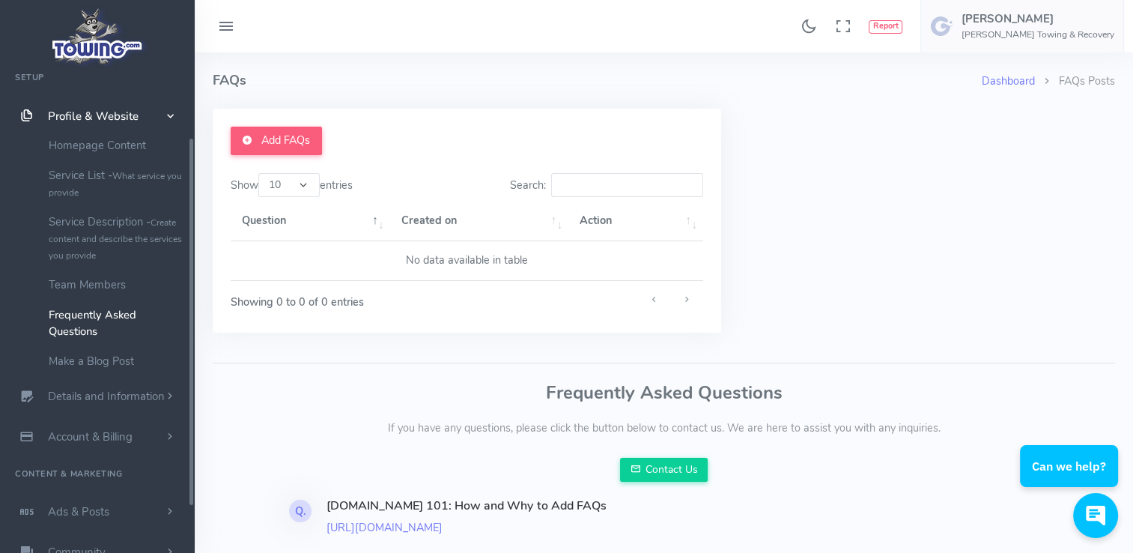
scroll to position [89, 0]
click at [111, 398] on span "Details and Information" at bounding box center [106, 394] width 117 height 15
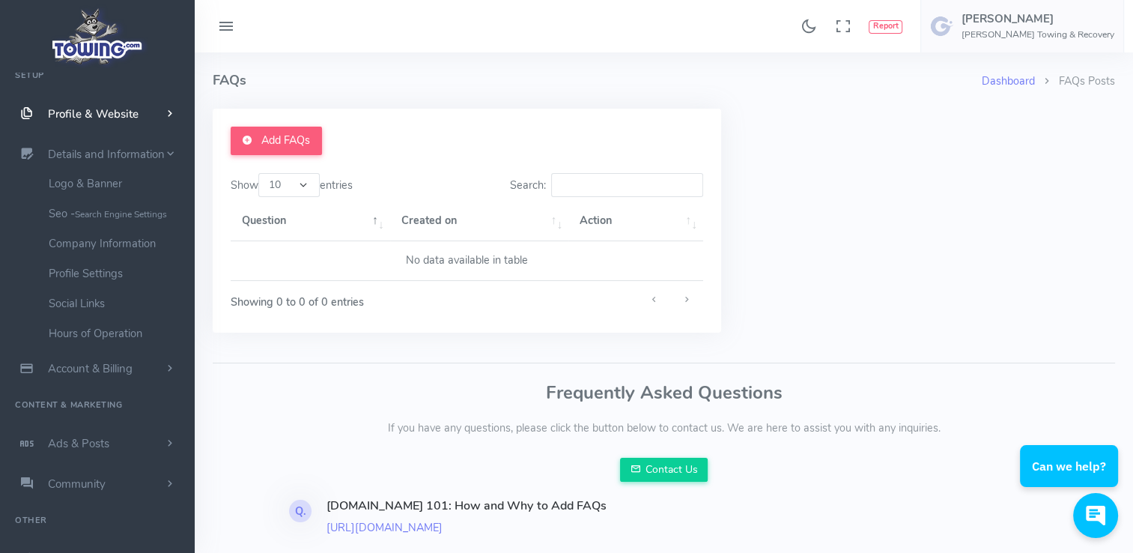
click at [782, 80] on h4 "FAQs" at bounding box center [597, 80] width 769 height 56
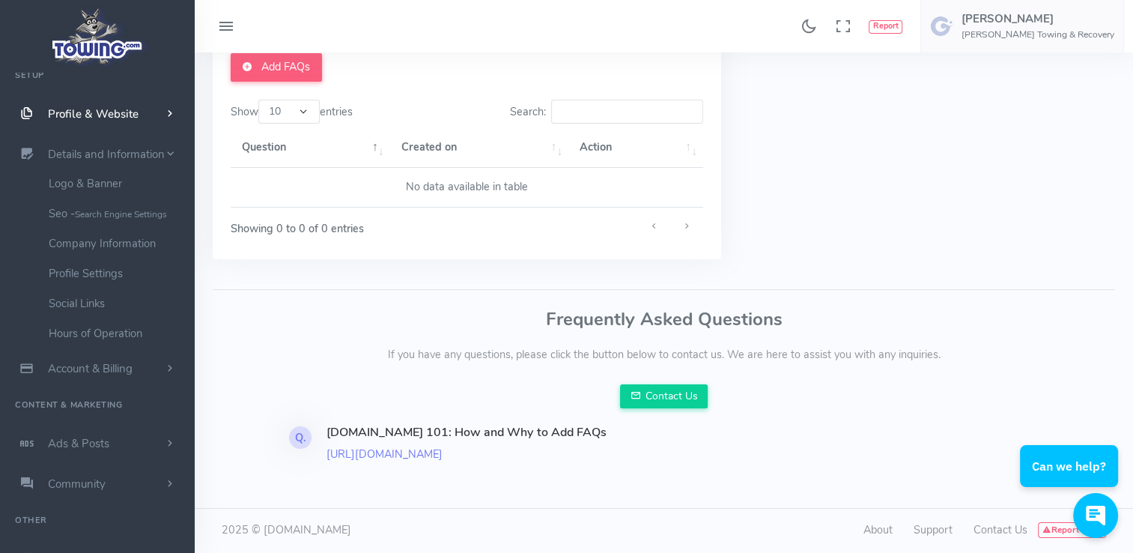
scroll to position [0, 0]
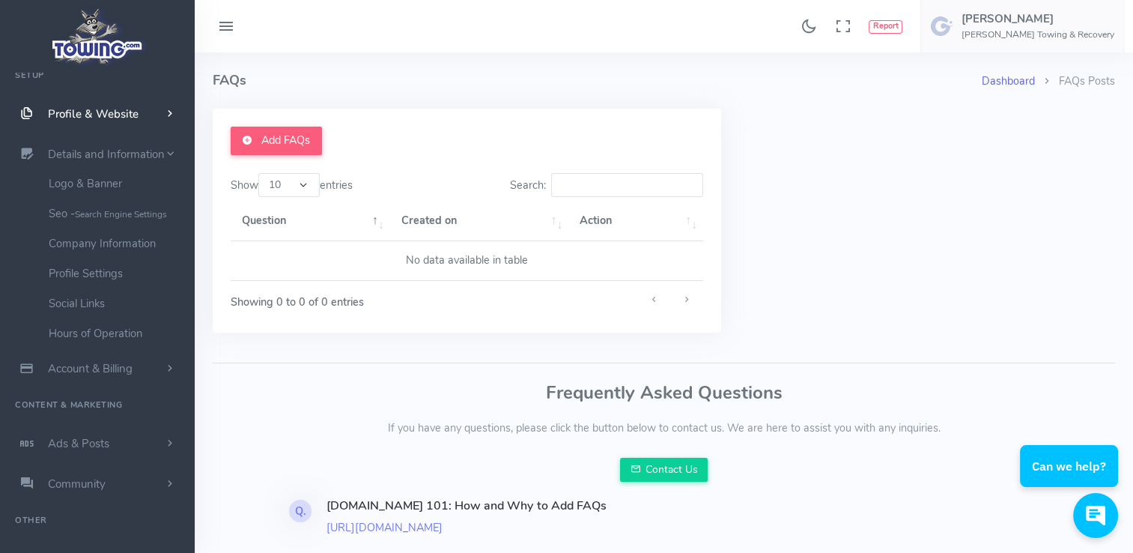
click at [1014, 82] on link "Dashboard" at bounding box center [1008, 80] width 53 height 15
click at [80, 114] on span "Profile & Website" at bounding box center [93, 113] width 91 height 15
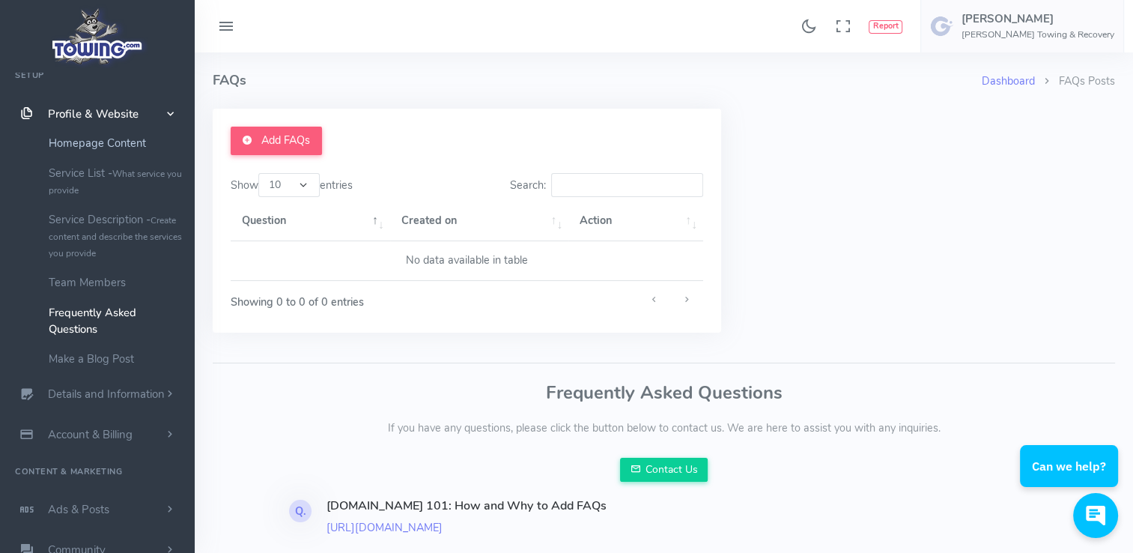
click at [88, 148] on link "Homepage Content" at bounding box center [115, 143] width 157 height 30
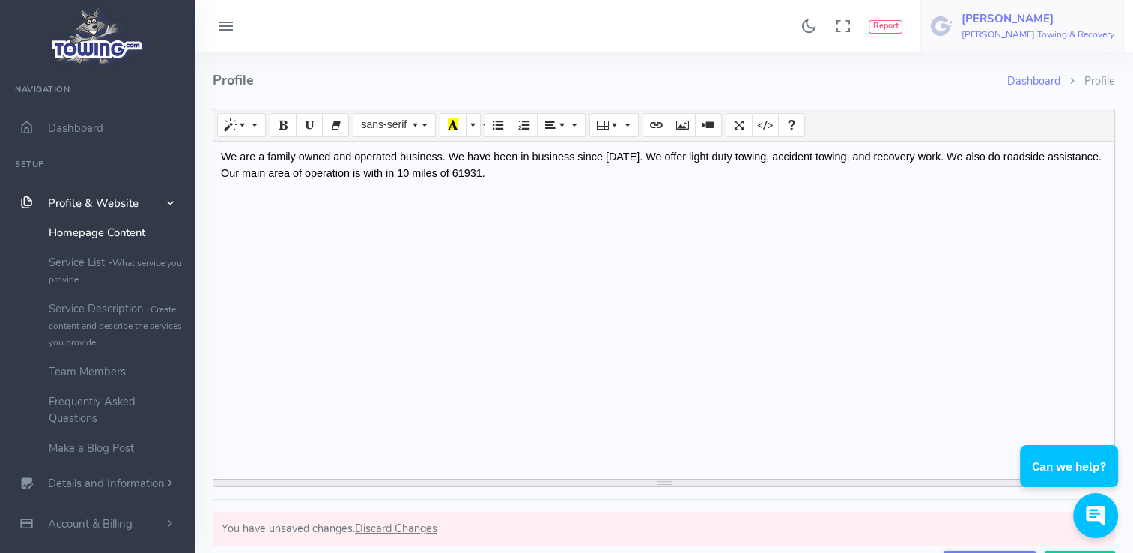
click at [1073, 30] on h6 "[PERSON_NAME] Towing & Recovery" at bounding box center [1038, 35] width 153 height 10
click at [1047, 144] on span "Logout" at bounding box center [1030, 143] width 34 height 15
